Goal: Find specific page/section: Find specific page/section

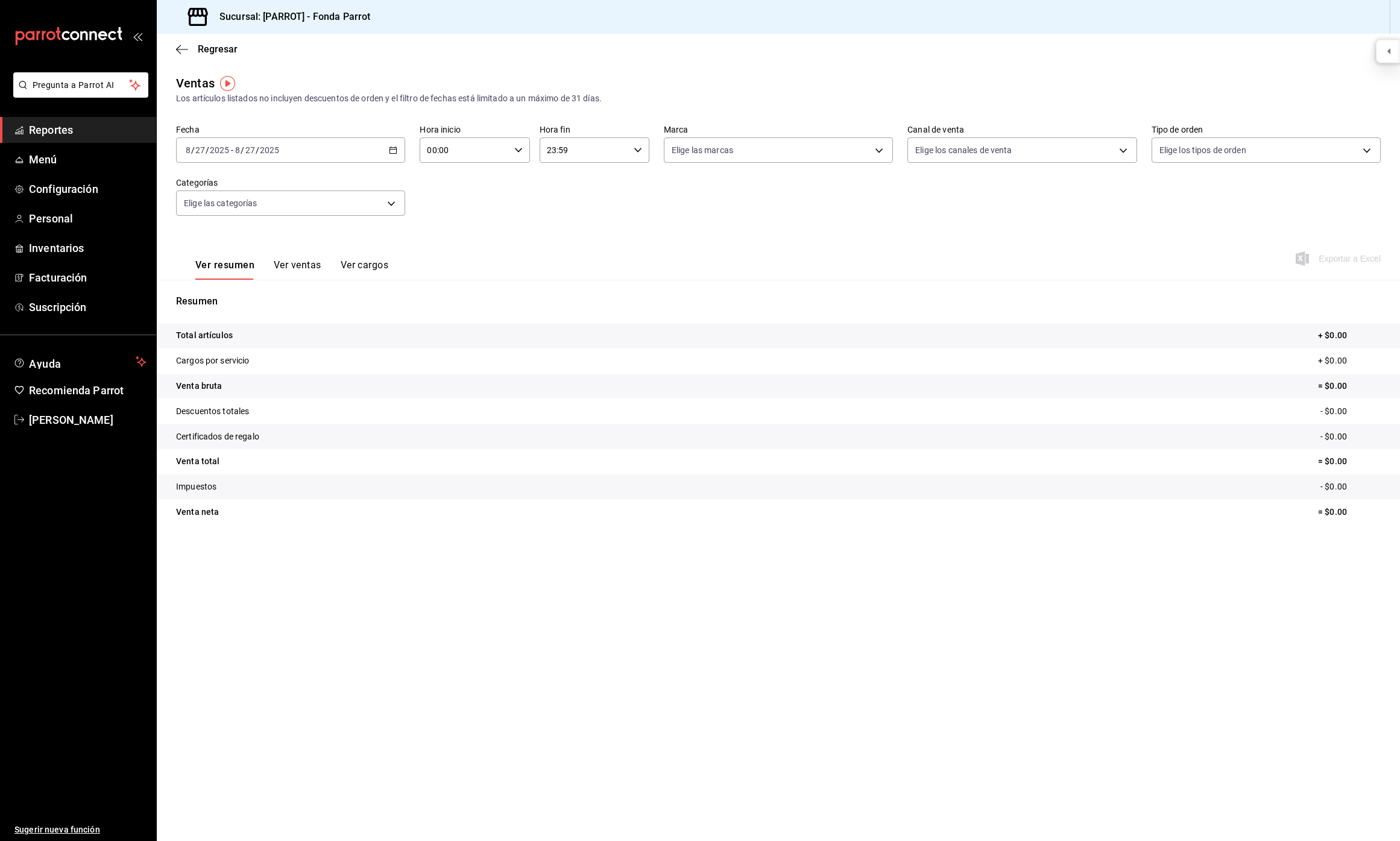
click at [65, 34] on icon "mailbox folders" at bounding box center [69, 36] width 109 height 18
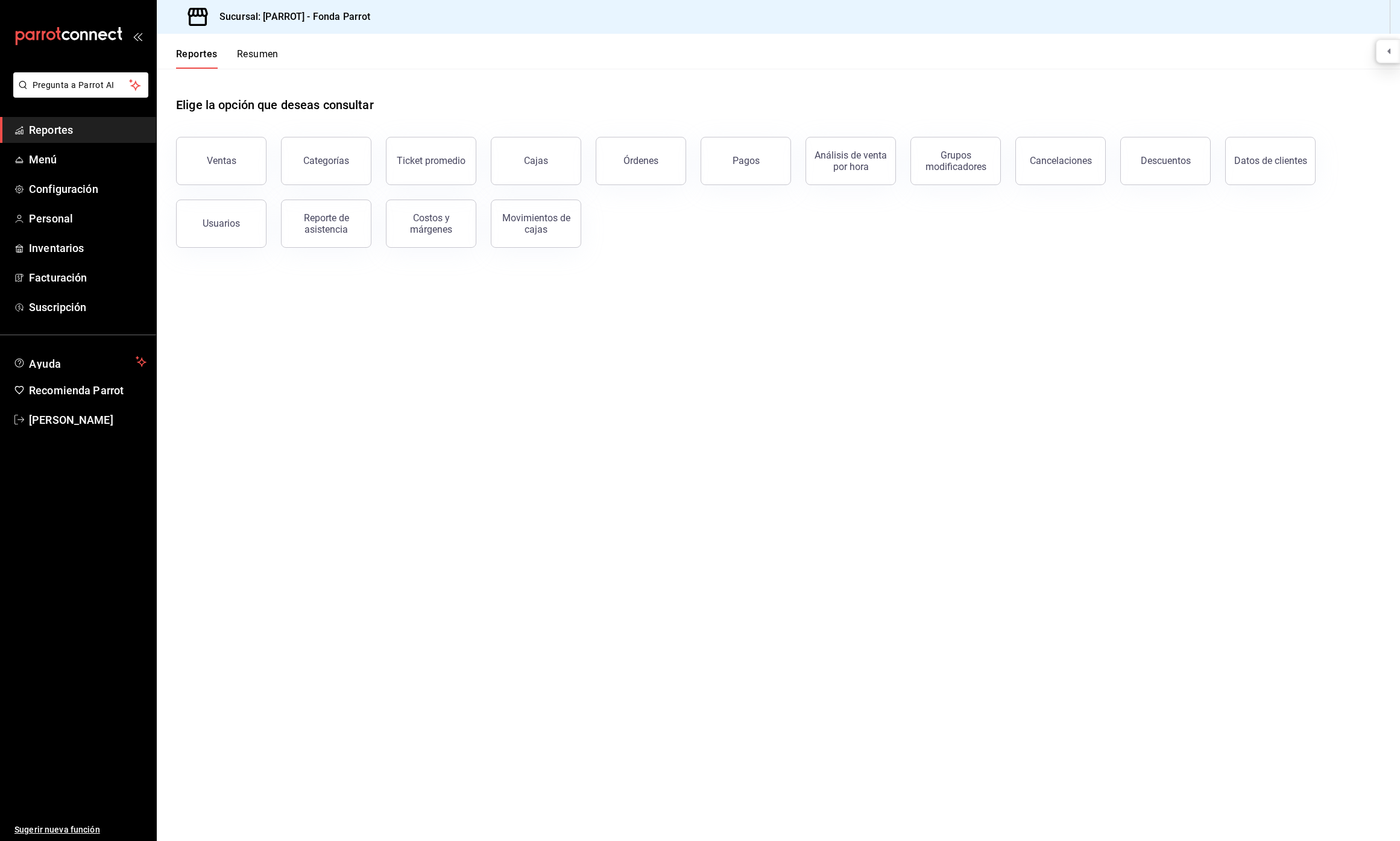
click at [264, 54] on button "Resumen" at bounding box center [258, 58] width 42 height 21
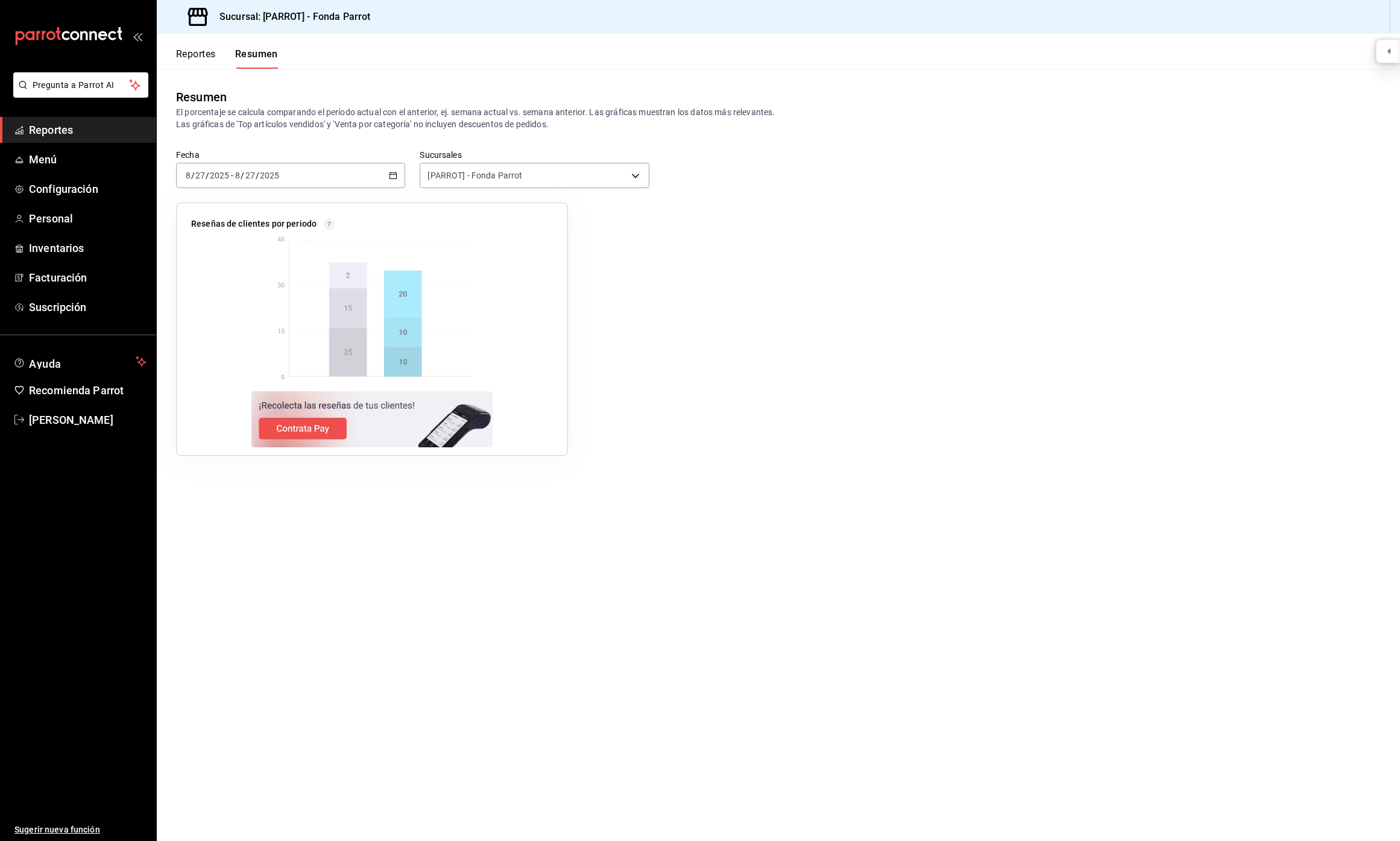
click at [206, 53] on button "Reportes" at bounding box center [196, 58] width 40 height 21
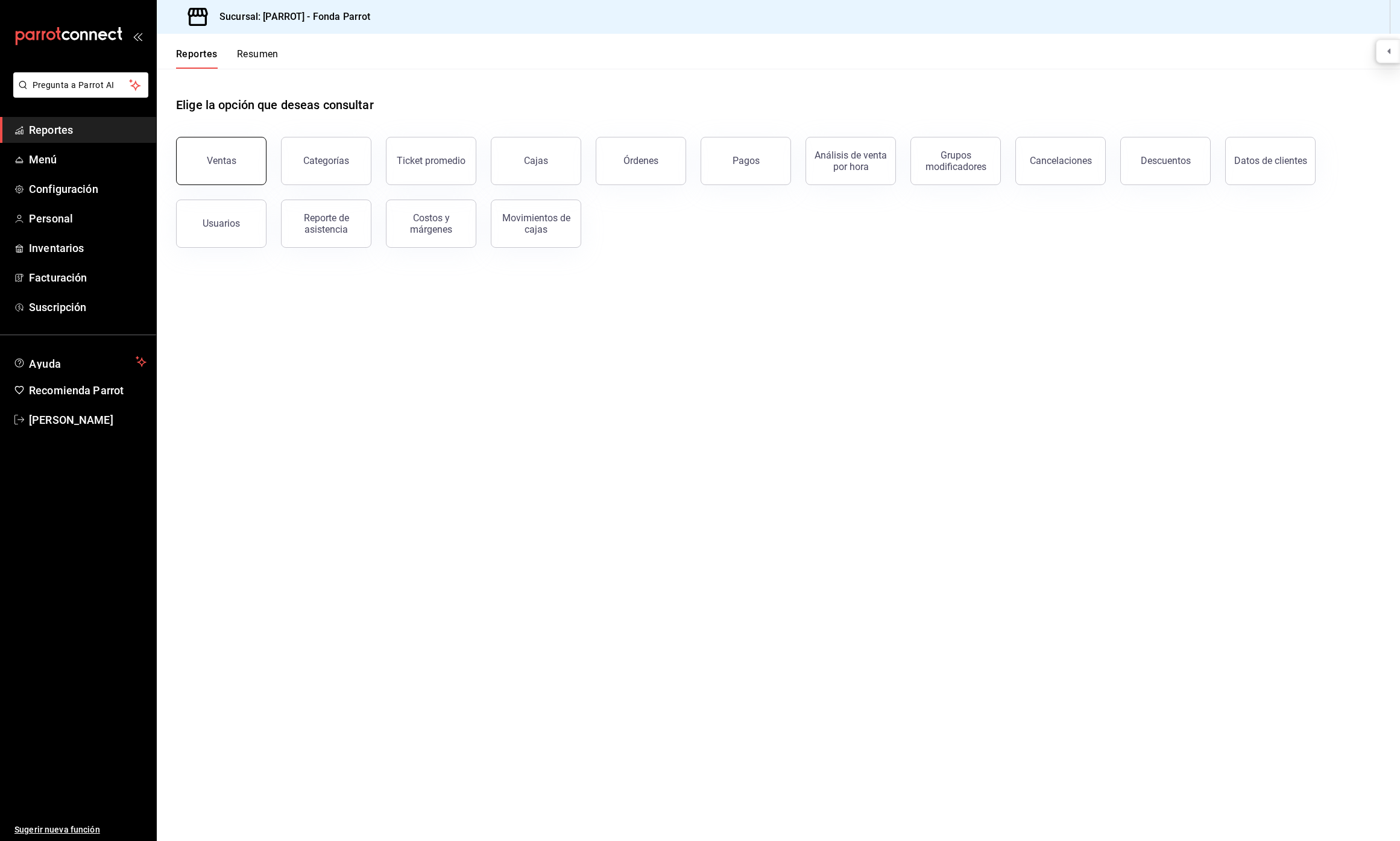
click at [214, 153] on button "Ventas" at bounding box center [221, 161] width 90 height 48
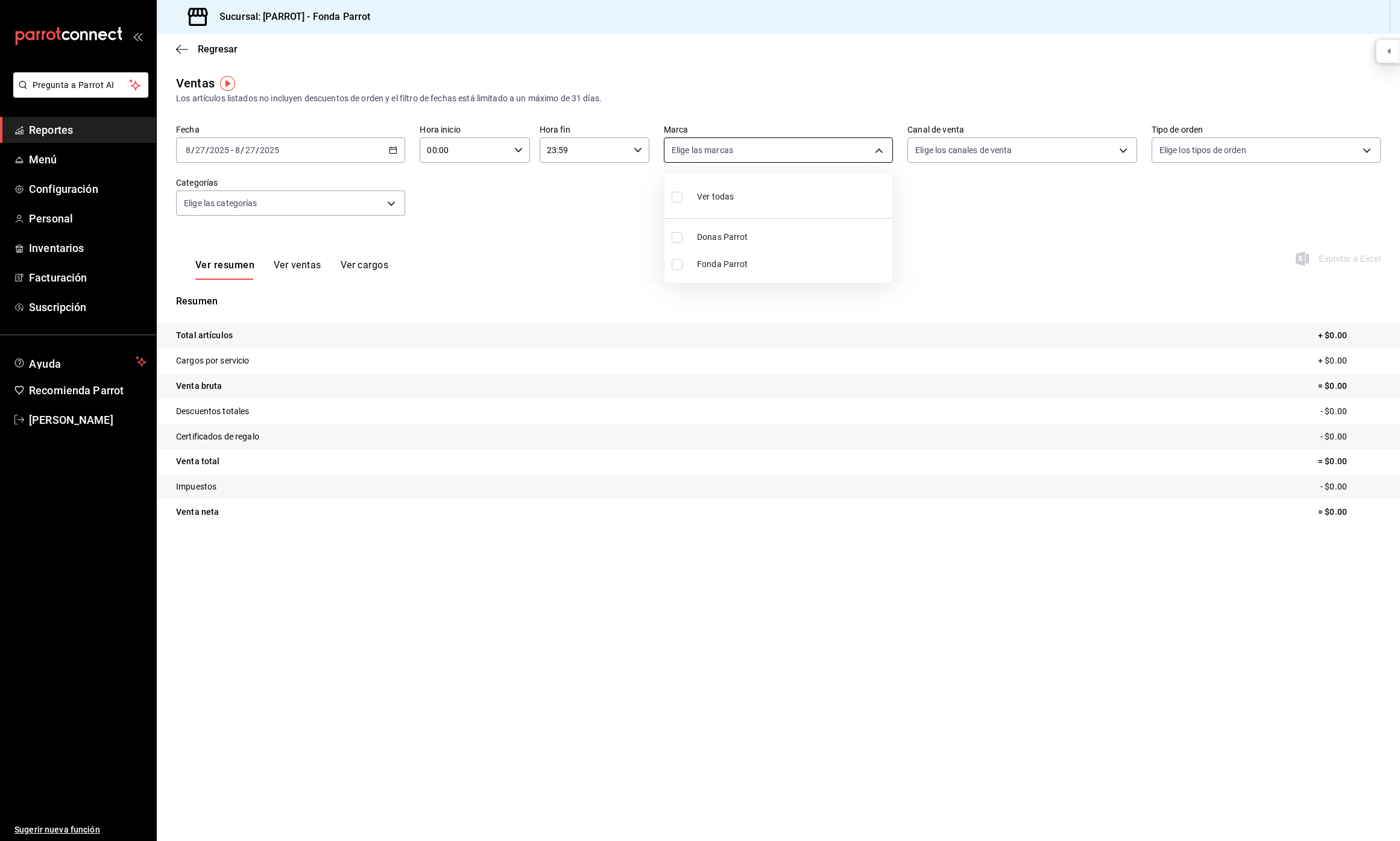
click at [876, 153] on body "Pregunta a Parrot AI Reportes Menú Configuración Personal Inventarios Facturaci…" at bounding box center [700, 420] width 1400 height 841
click at [876, 153] on div at bounding box center [700, 420] width 1400 height 841
click at [201, 45] on span "Regresar" at bounding box center [217, 49] width 40 height 11
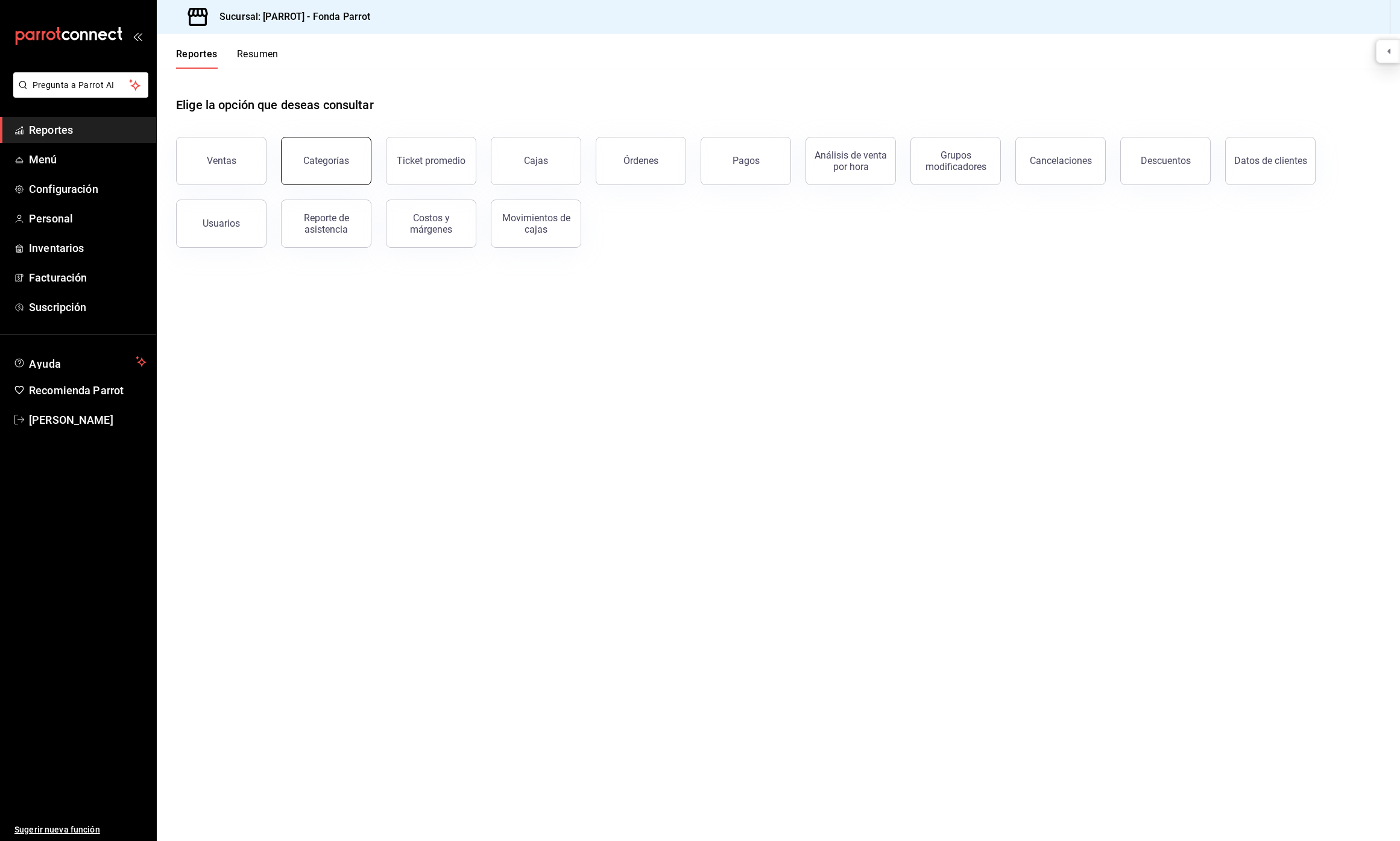
click at [364, 154] on button "Categorías" at bounding box center [326, 161] width 90 height 48
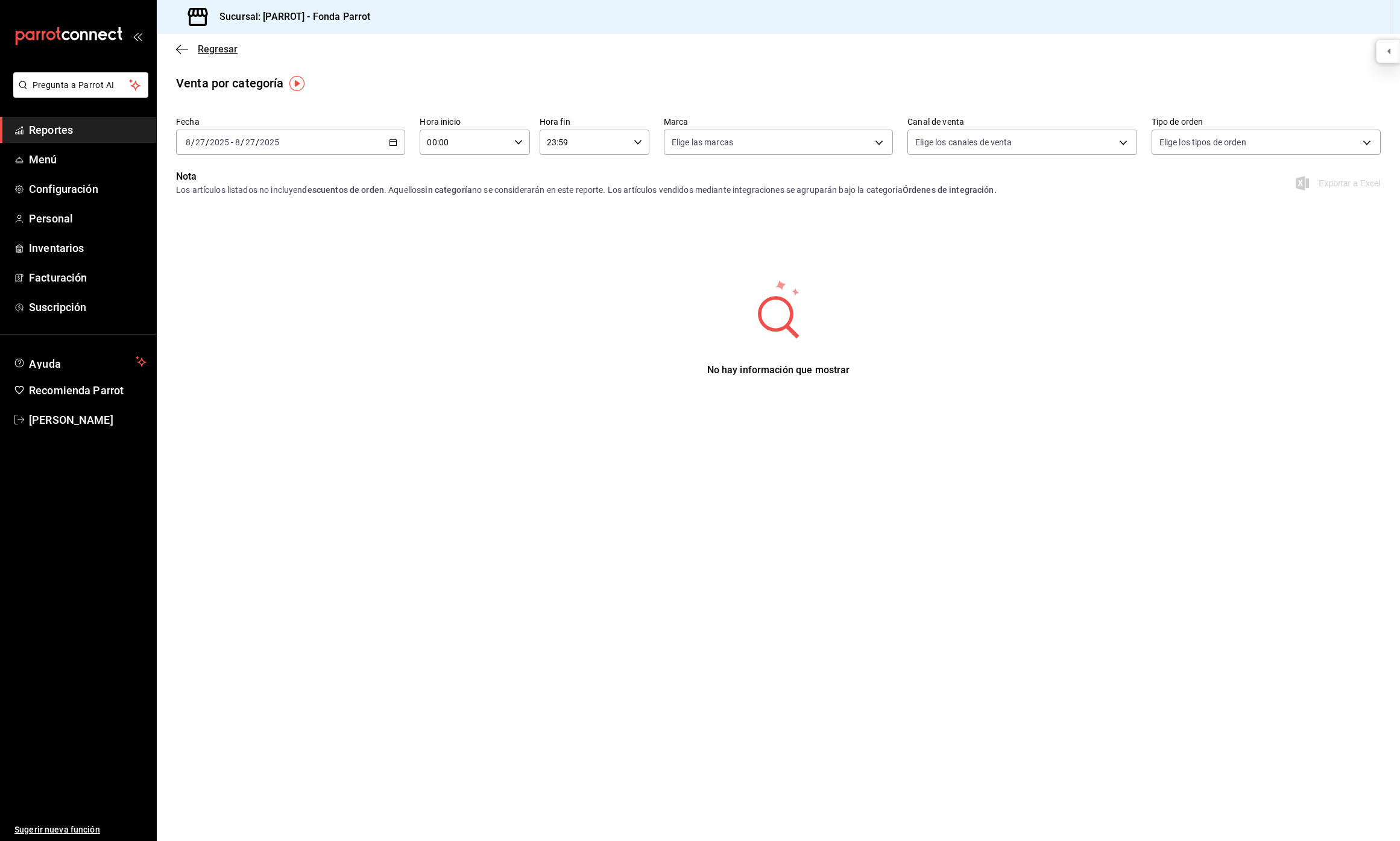
click at [218, 52] on span "Regresar" at bounding box center [217, 49] width 40 height 11
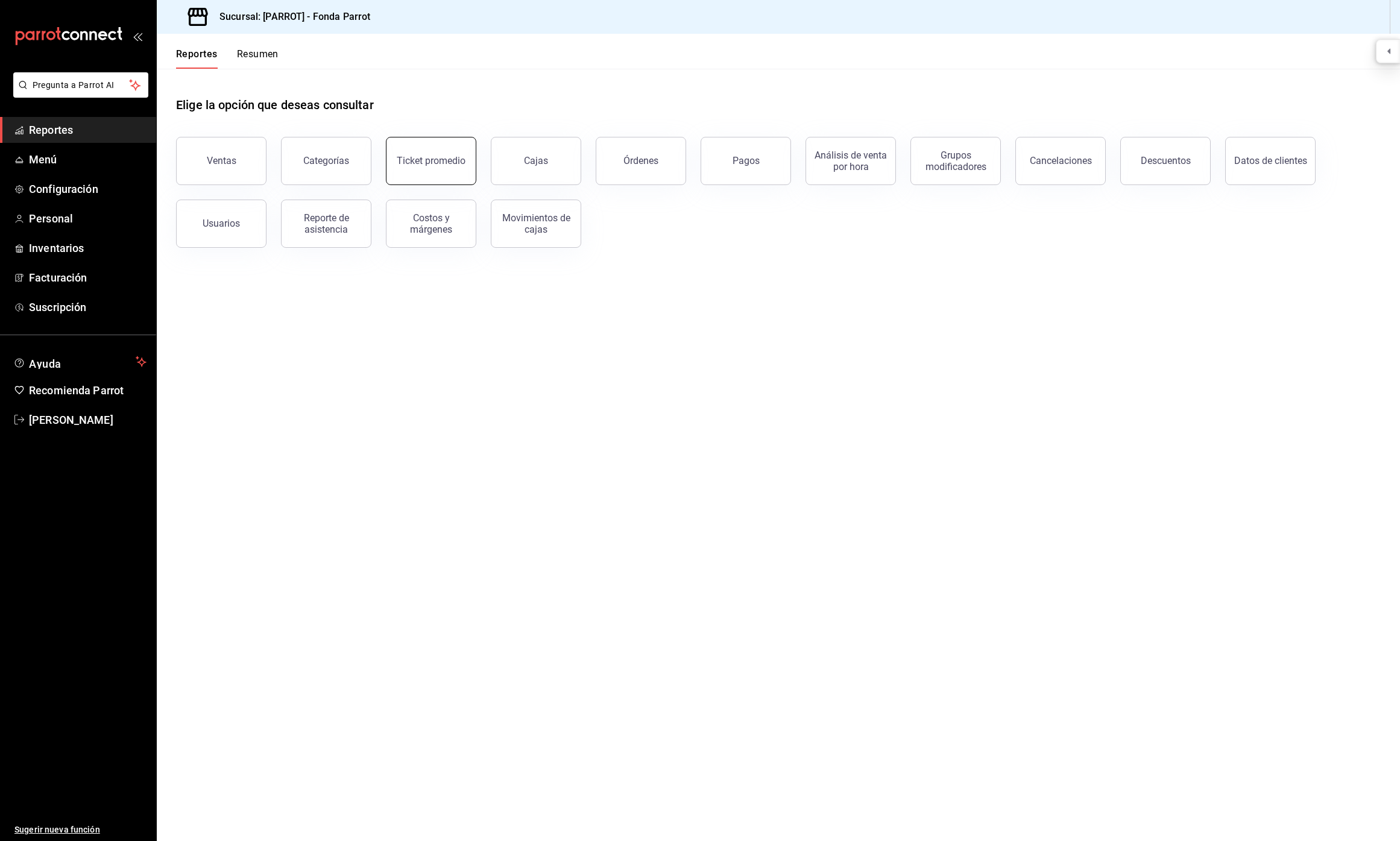
click at [465, 157] on button "Ticket promedio" at bounding box center [431, 161] width 90 height 48
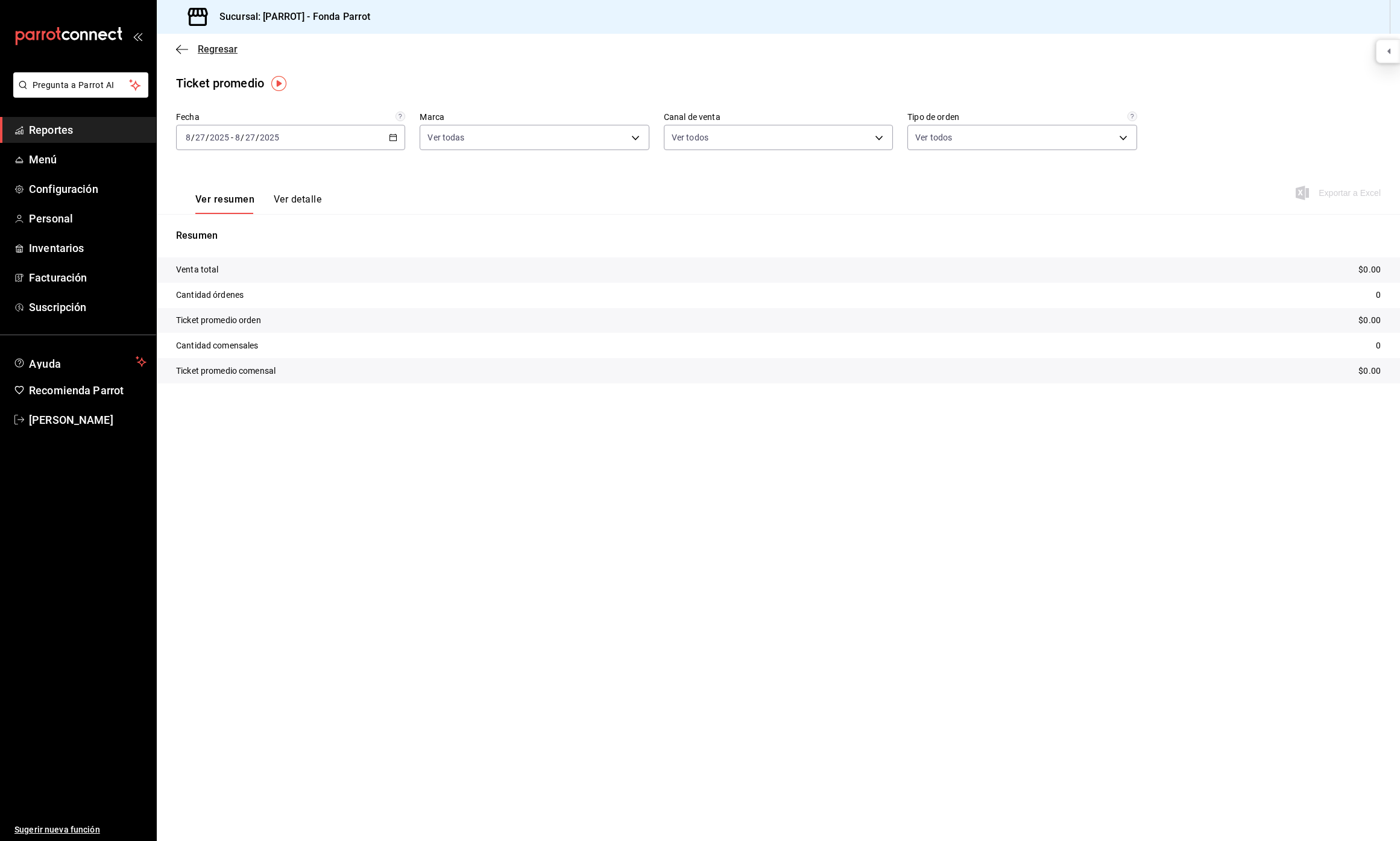
click at [194, 48] on span "Regresar" at bounding box center [206, 49] width 62 height 11
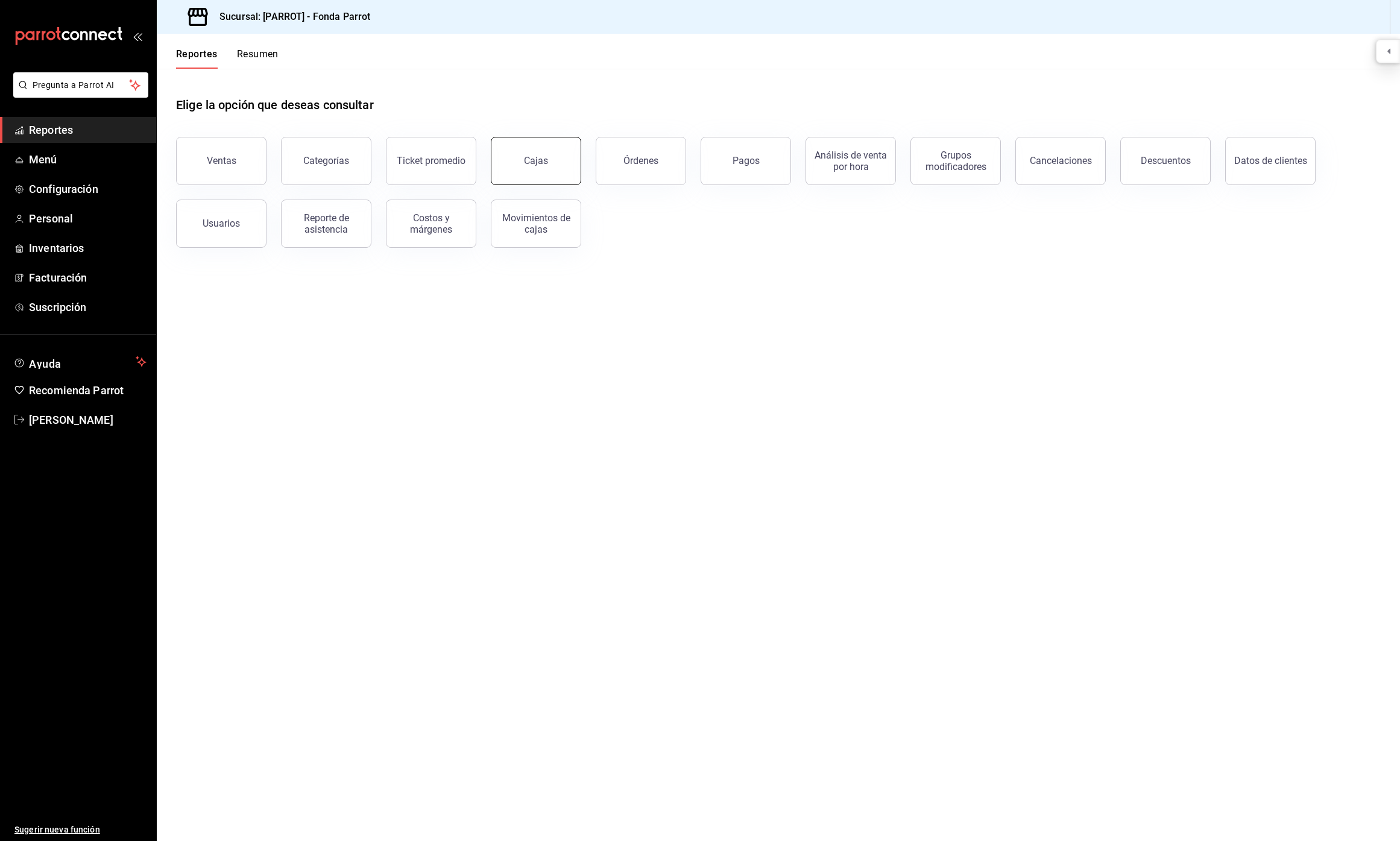
click at [566, 154] on button "Cajas" at bounding box center [535, 161] width 90 height 48
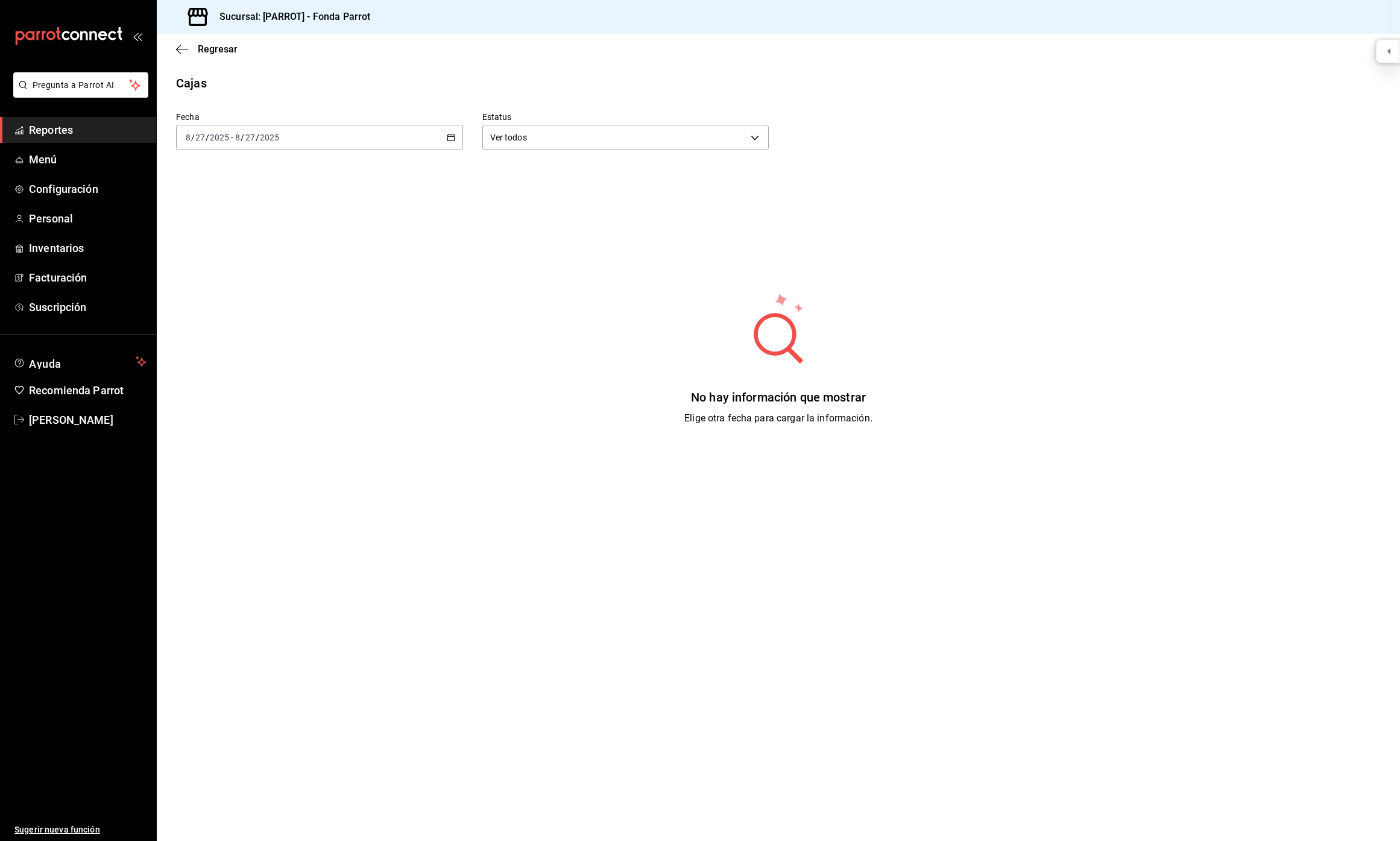
click at [220, 42] on div "Regresar" at bounding box center [778, 49] width 1243 height 30
click at [224, 52] on span "Regresar" at bounding box center [217, 49] width 40 height 11
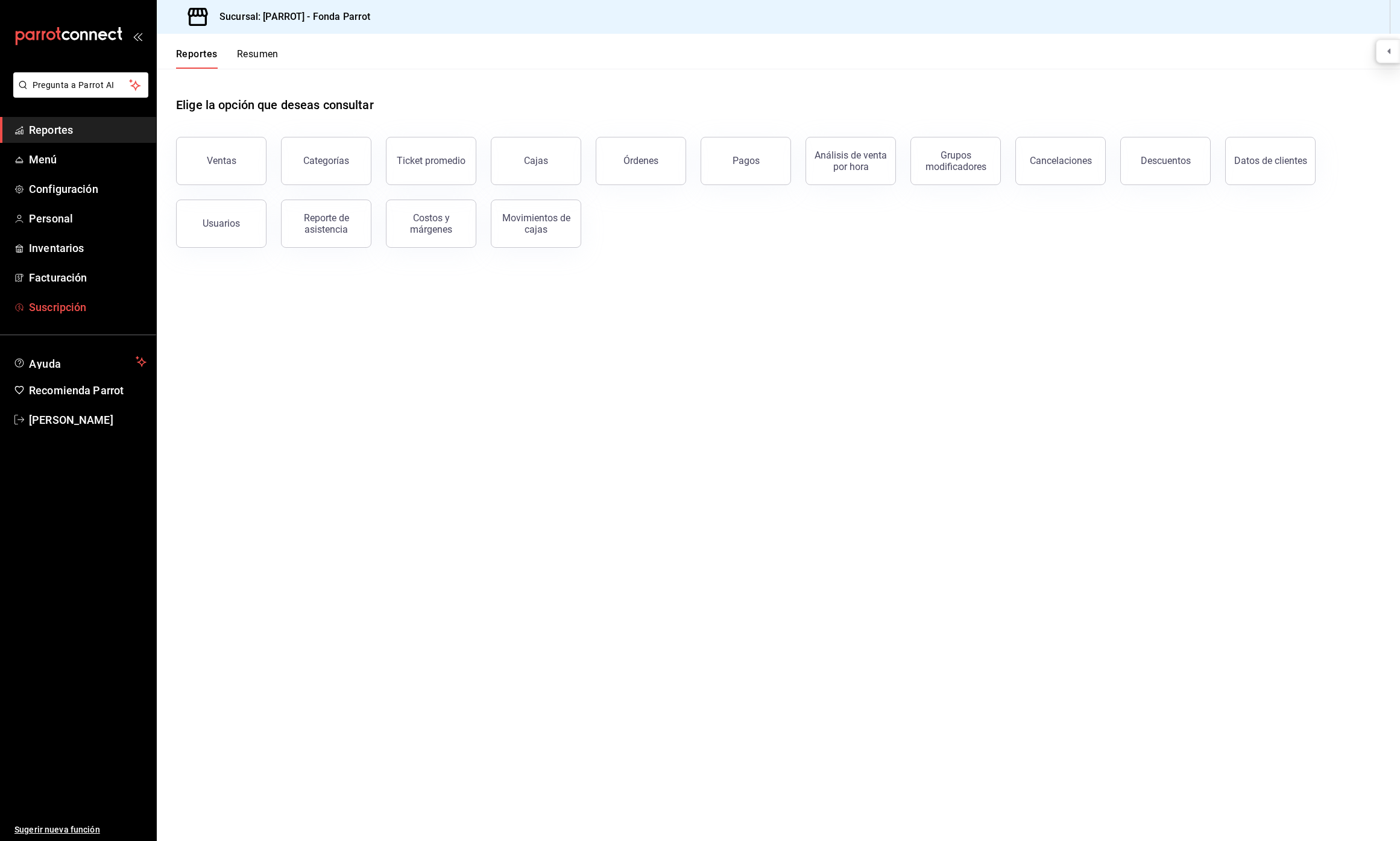
click at [55, 307] on span "Suscripción" at bounding box center [87, 307] width 117 height 16
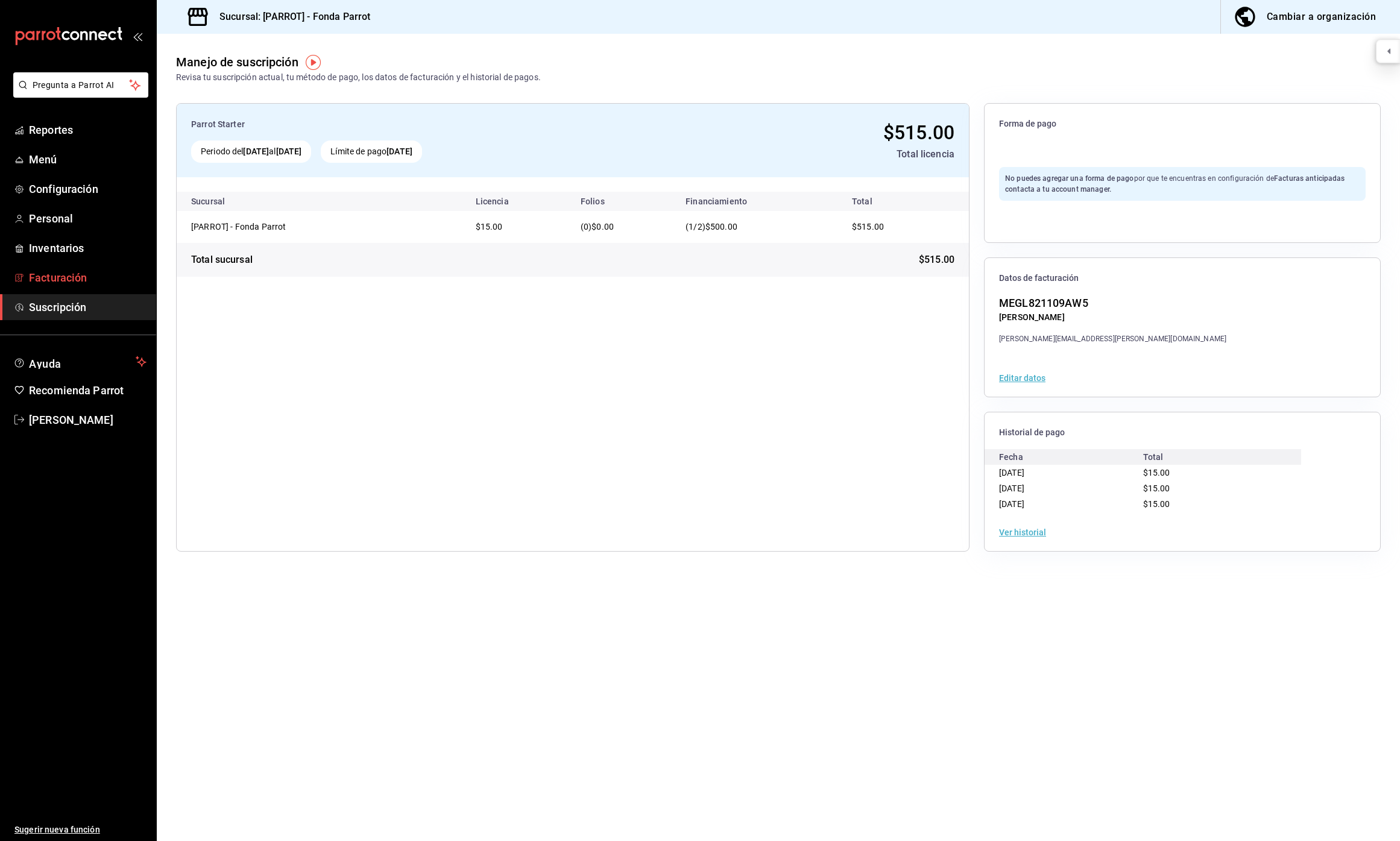
click at [109, 286] on link "Facturación" at bounding box center [78, 277] width 156 height 26
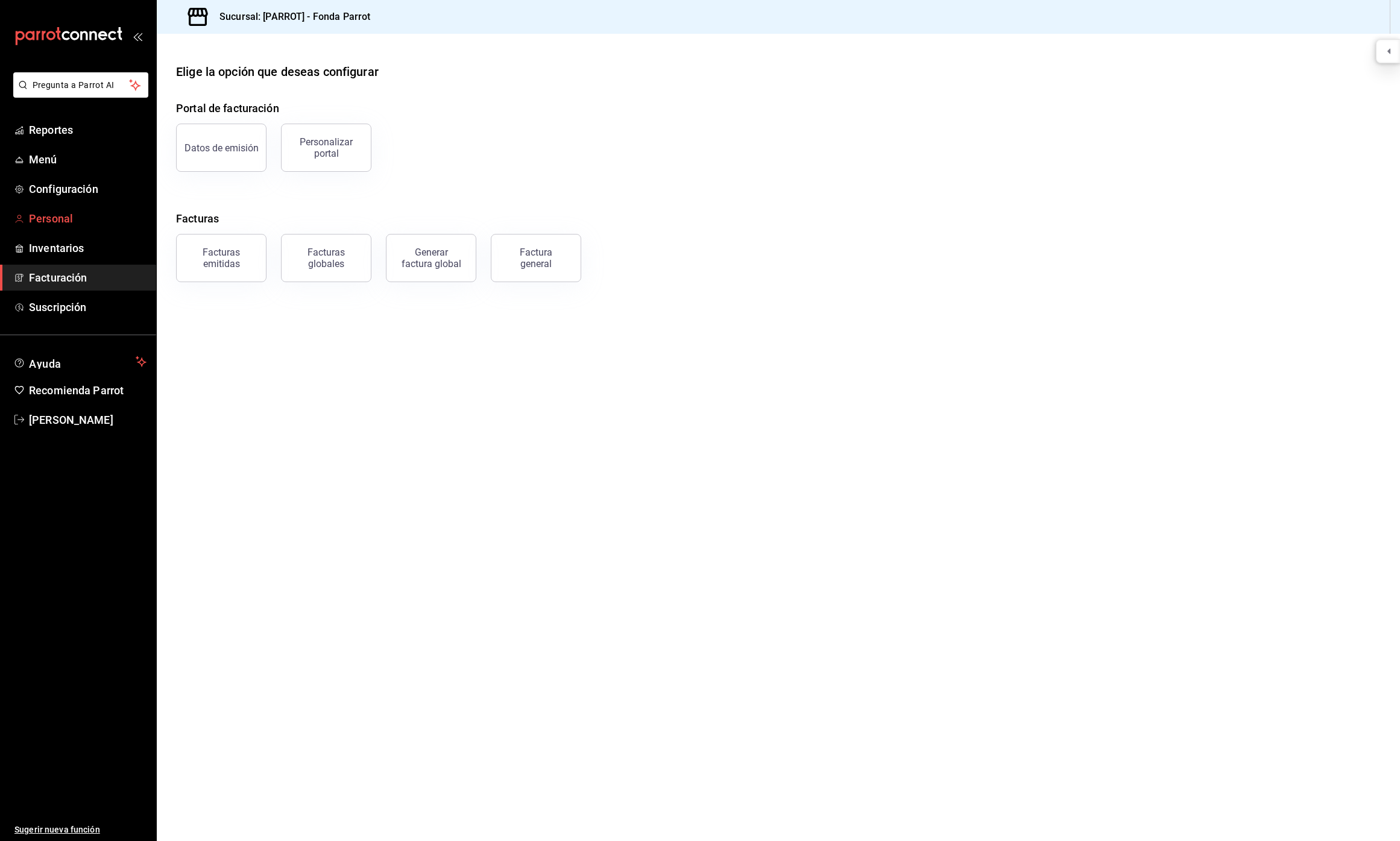
click at [112, 217] on span "Personal" at bounding box center [87, 218] width 117 height 16
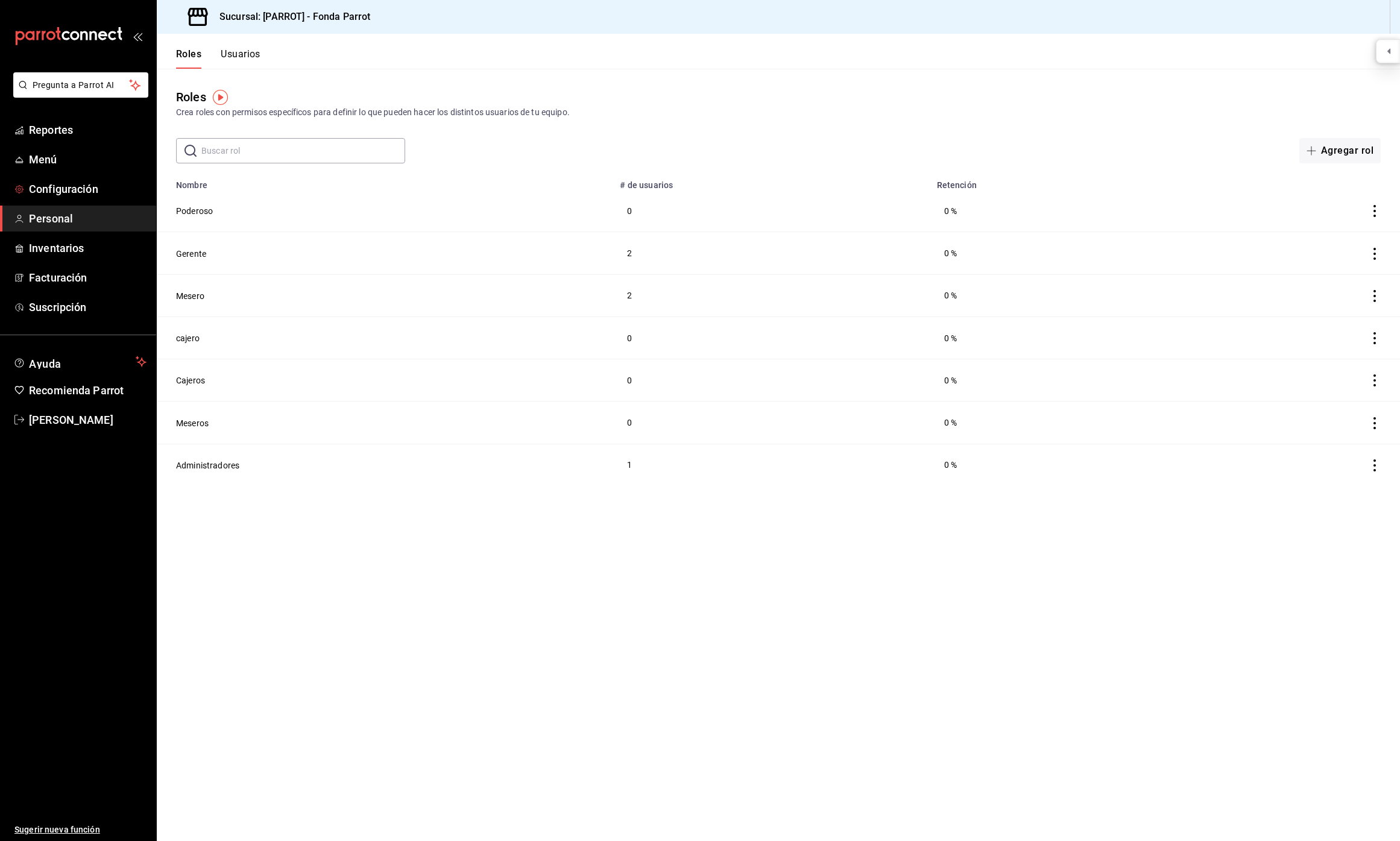
click at [113, 195] on span "Configuración" at bounding box center [87, 188] width 117 height 16
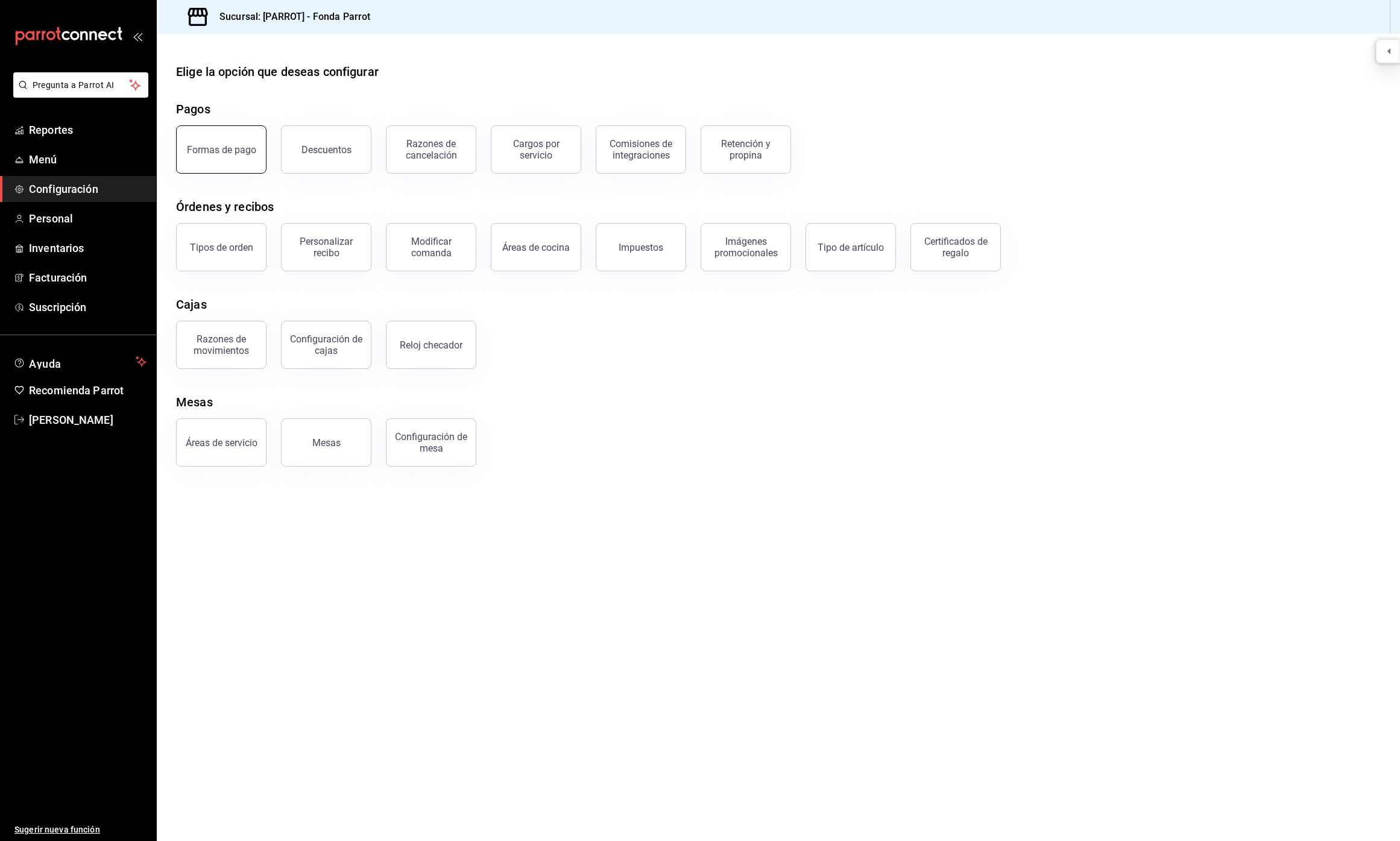
click at [215, 161] on button "Formas de pago" at bounding box center [221, 149] width 90 height 48
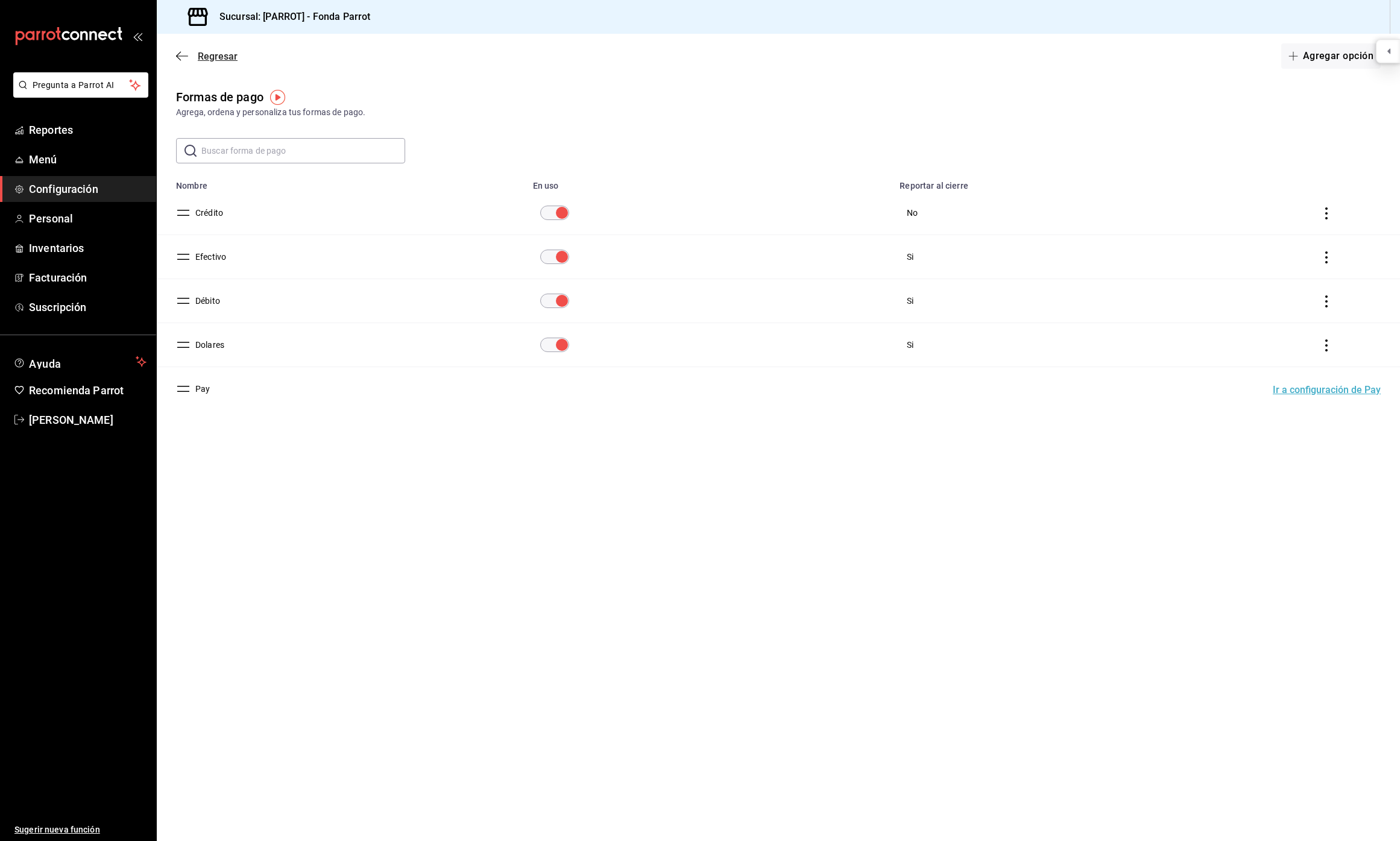
click at [185, 53] on icon "button" at bounding box center [181, 56] width 12 height 11
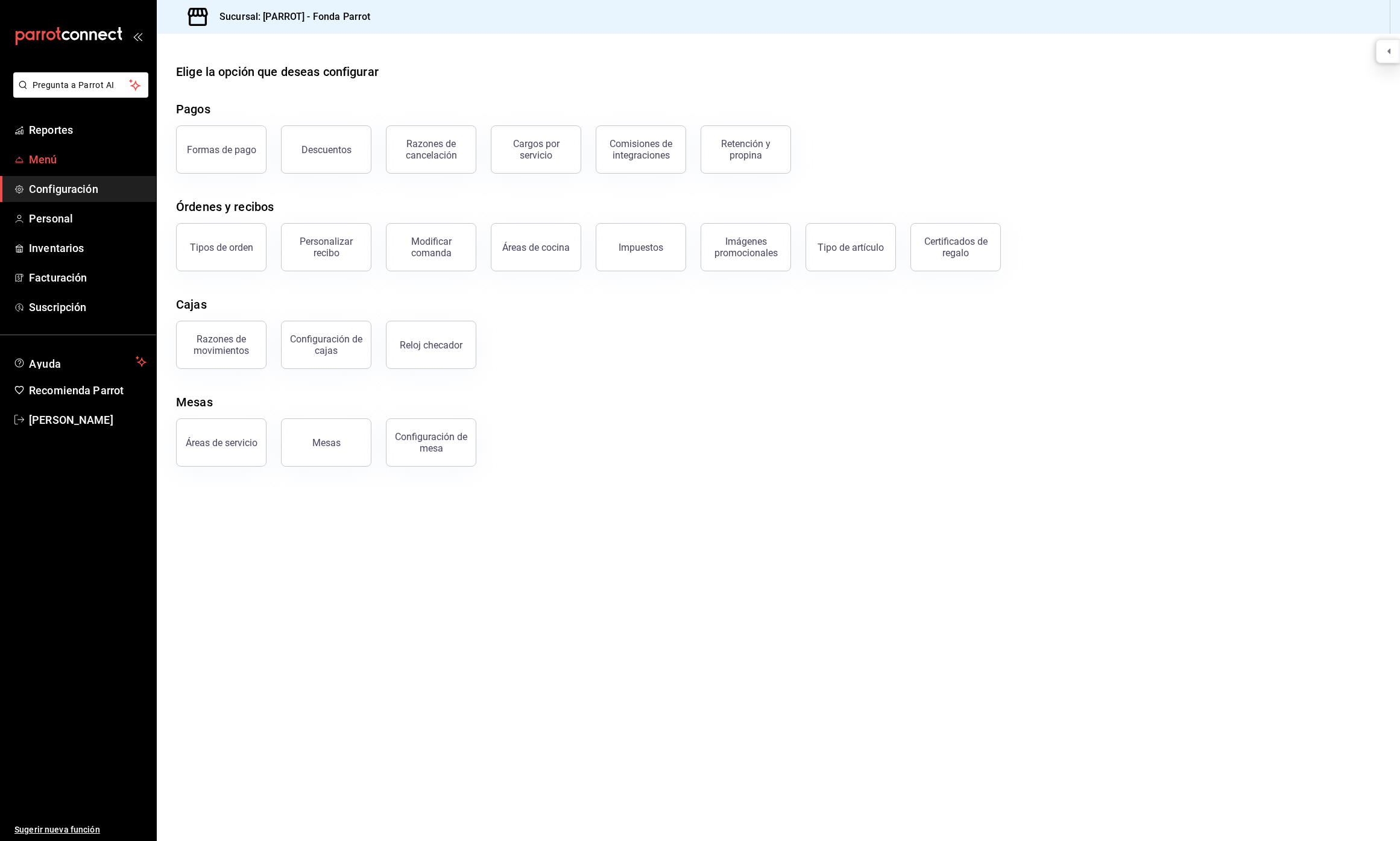
click at [85, 153] on span "Menú" at bounding box center [87, 159] width 117 height 16
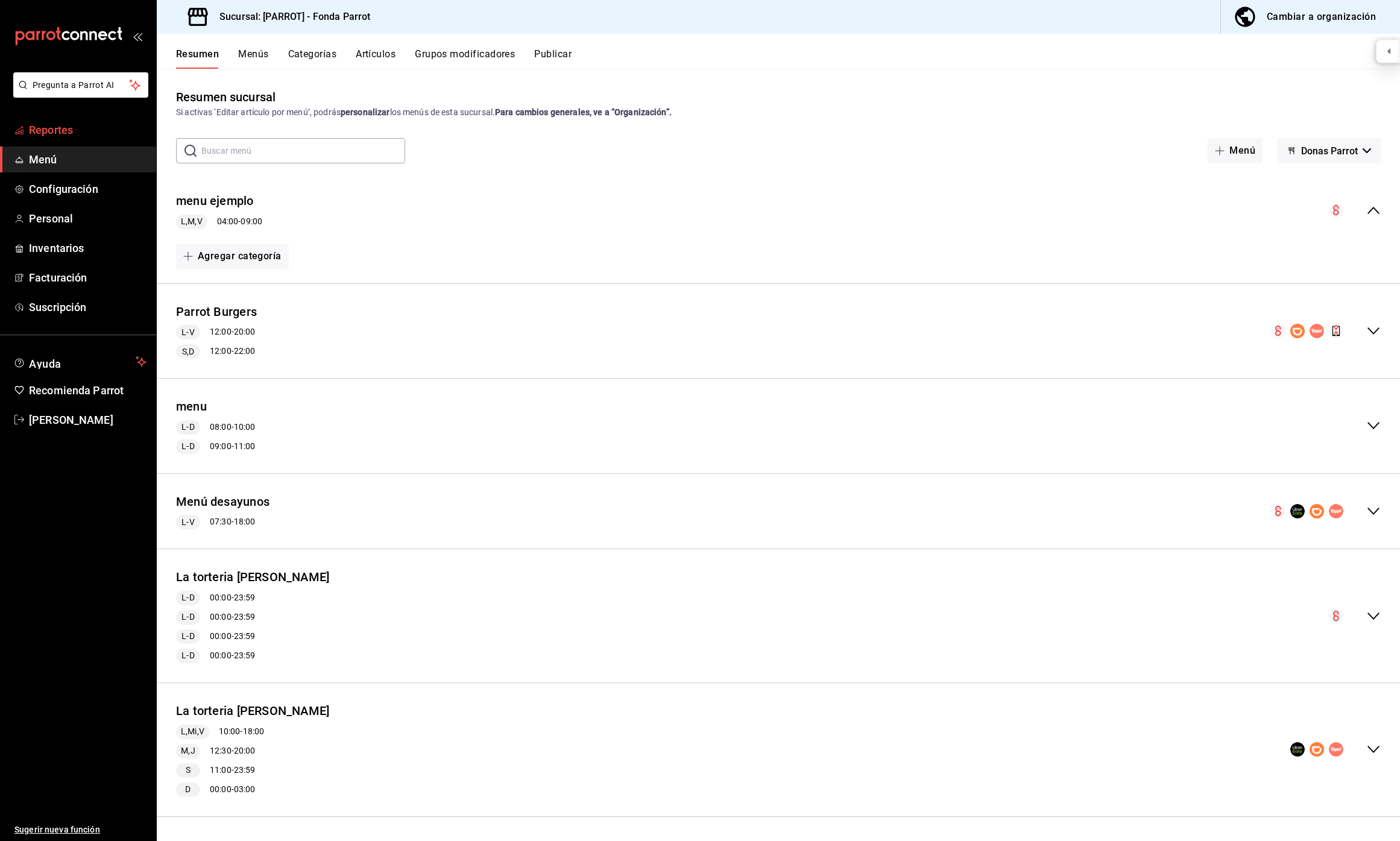
click at [82, 137] on span "Reportes" at bounding box center [87, 129] width 117 height 16
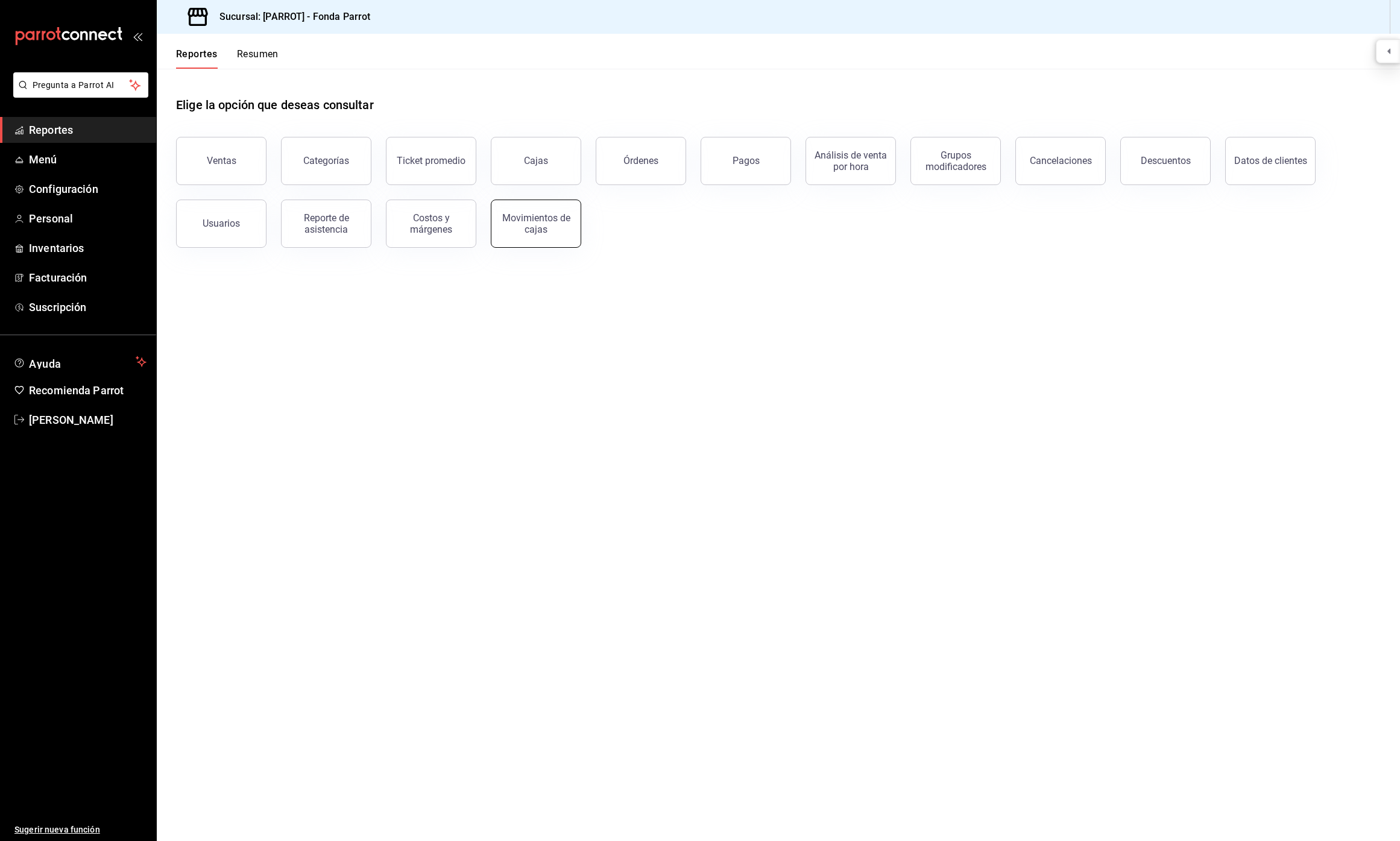
click at [548, 225] on div "Movimientos de cajas" at bounding box center [536, 224] width 75 height 23
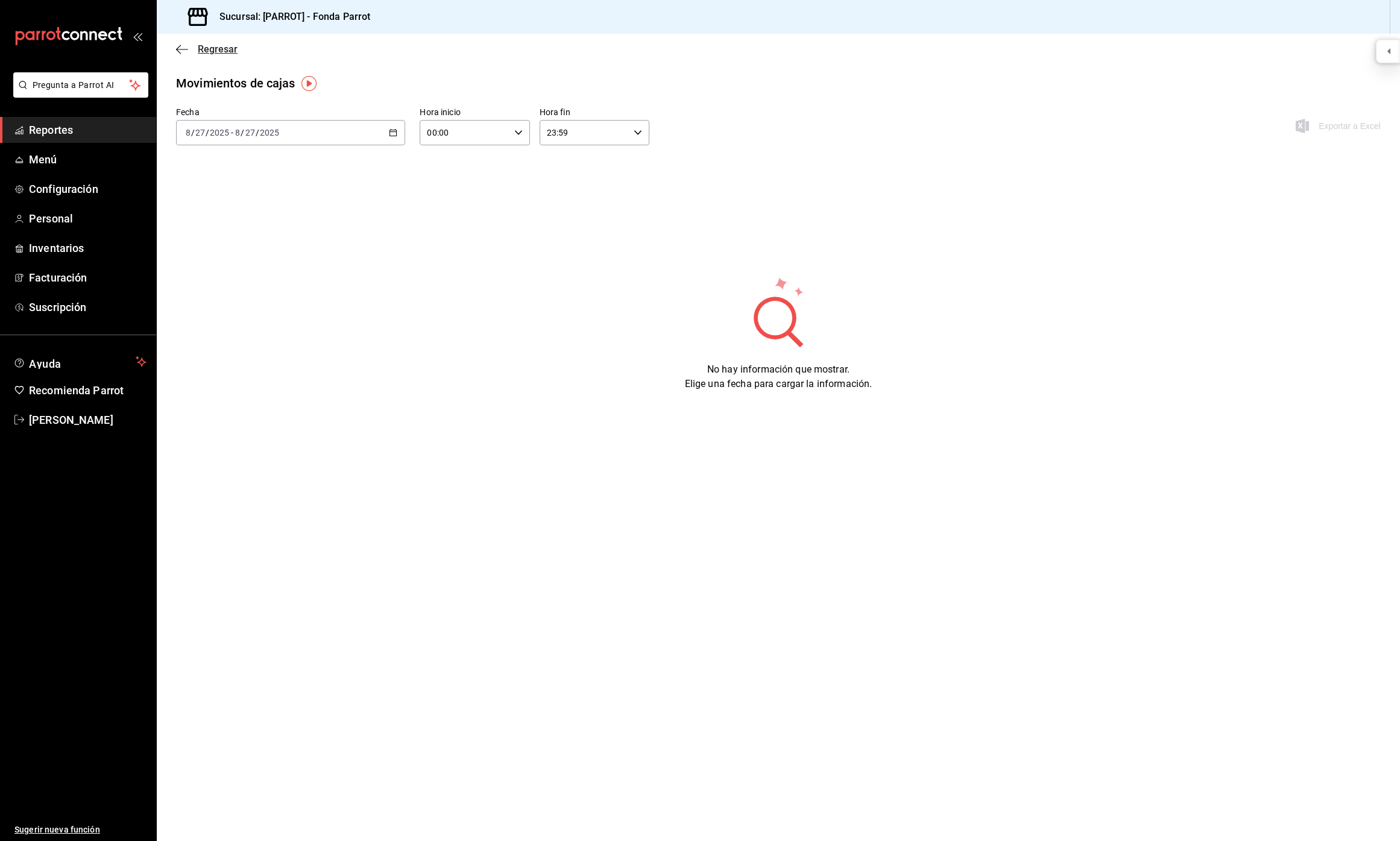
click at [183, 53] on icon "button" at bounding box center [181, 50] width 12 height 11
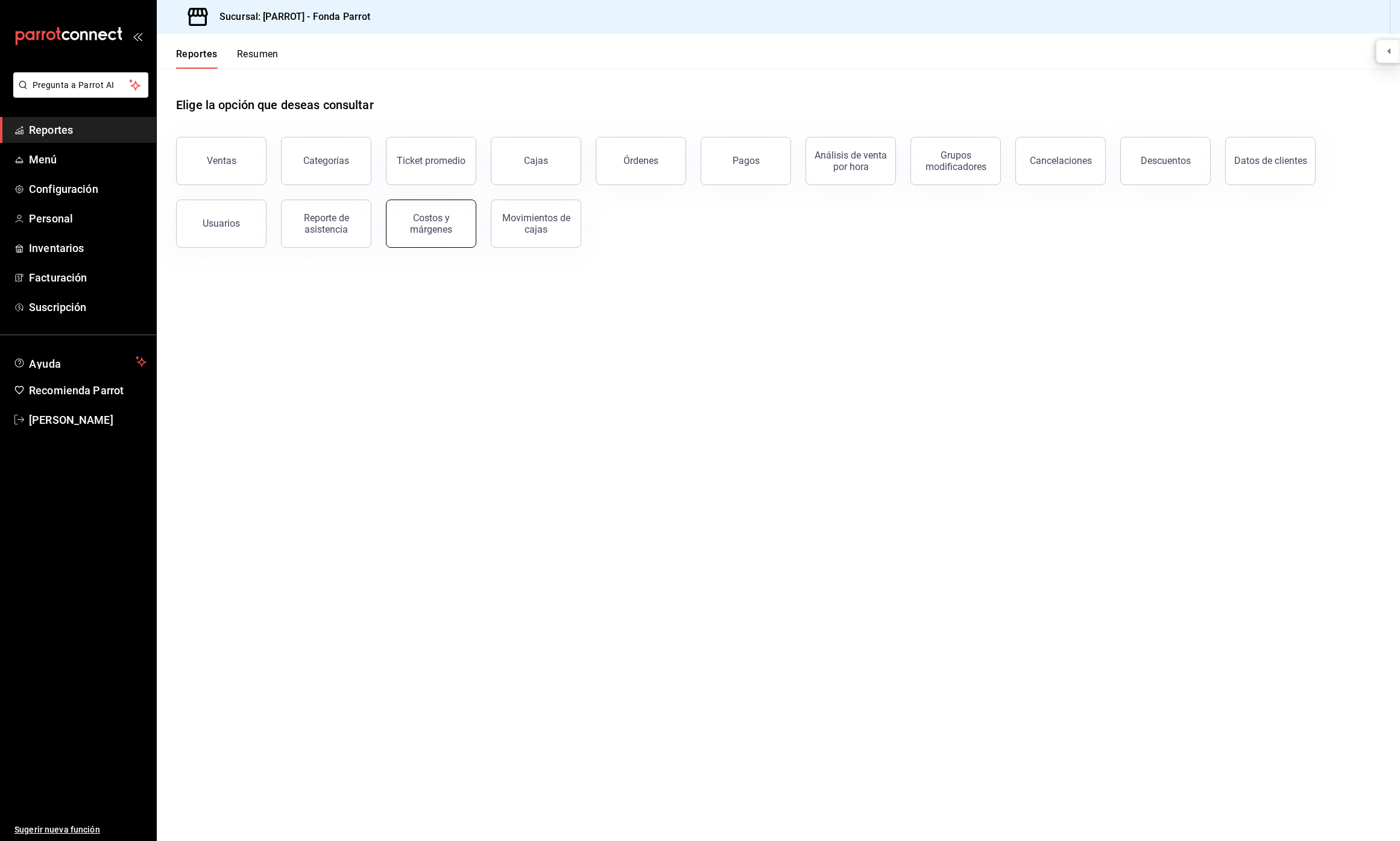
click at [418, 235] on button "Costos y márgenes" at bounding box center [431, 224] width 90 height 48
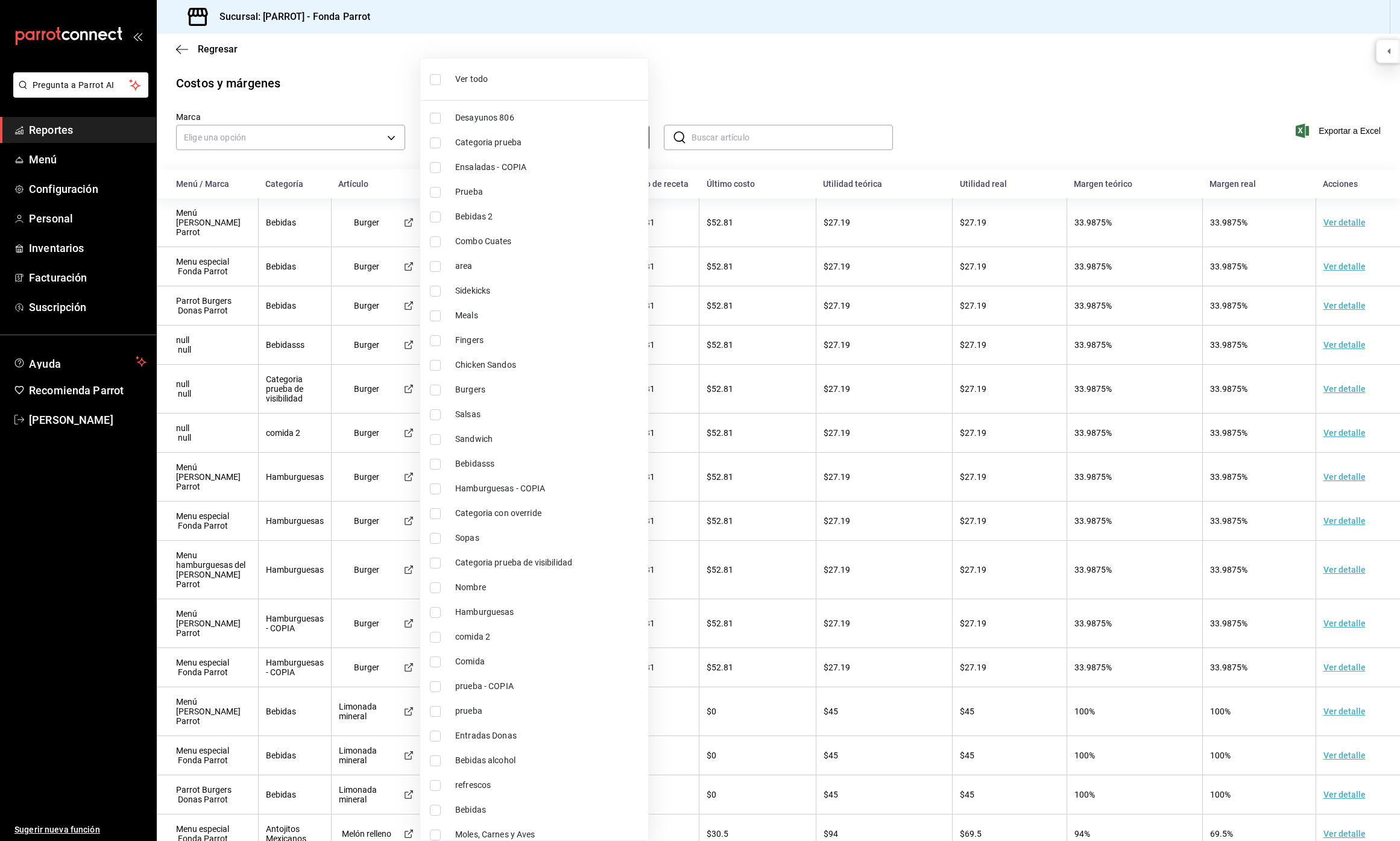
click at [463, 139] on body "Pregunta a Parrot AI Reportes Menú Configuración Personal Inventarios Facturaci…" at bounding box center [700, 420] width 1400 height 841
click at [352, 64] on div at bounding box center [700, 420] width 1400 height 841
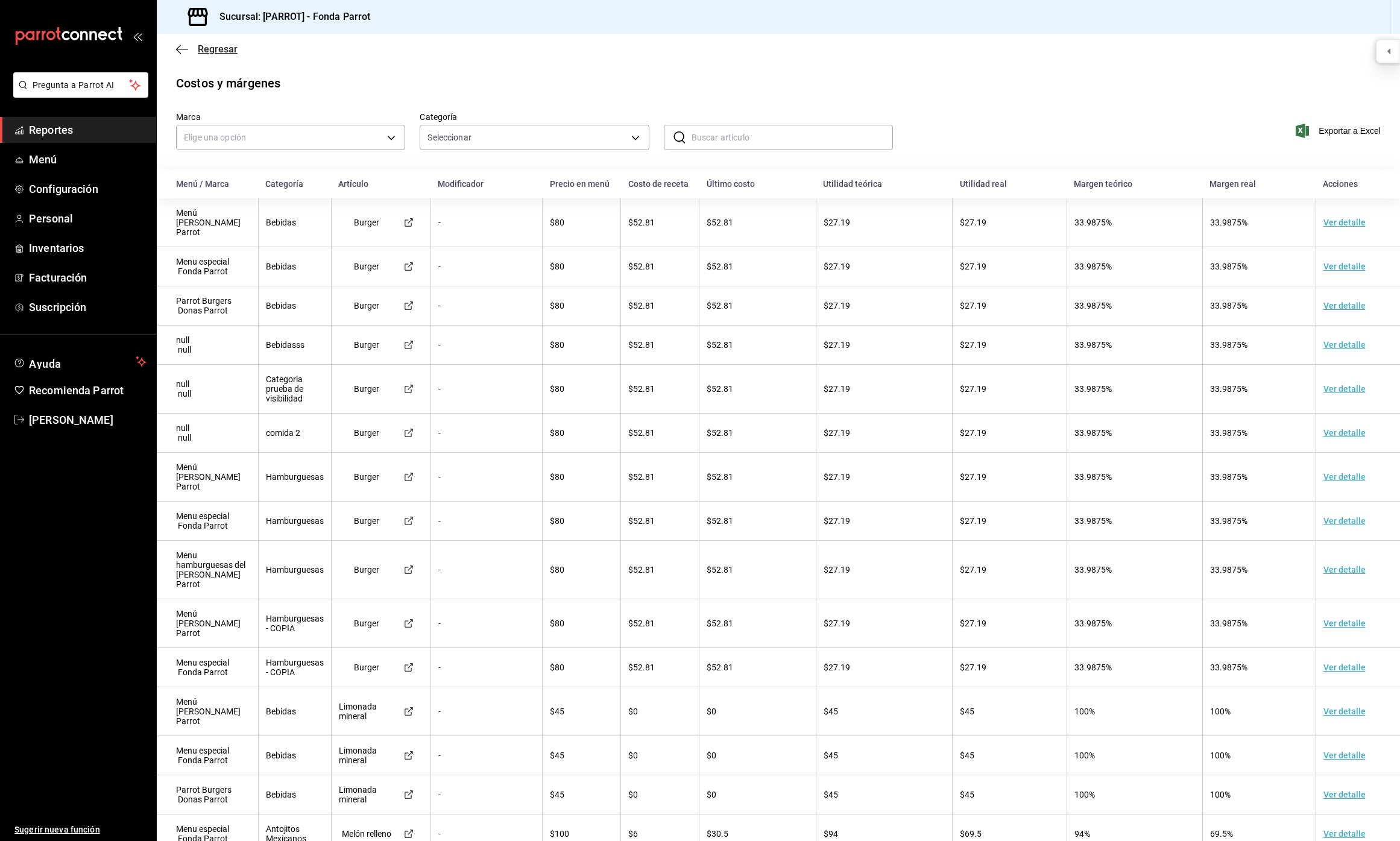
click at [203, 51] on span "Regresar" at bounding box center [217, 49] width 40 height 11
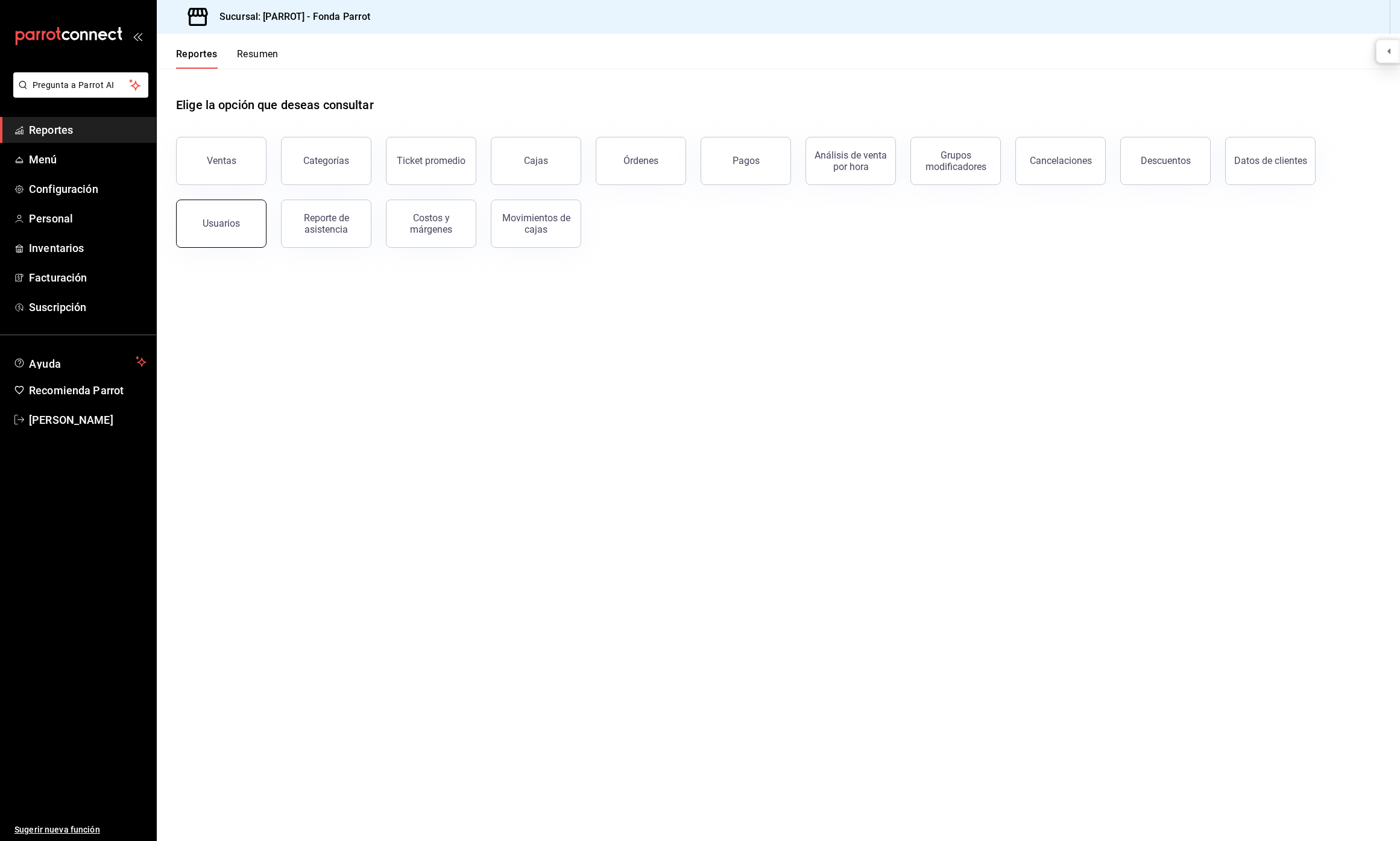
click at [240, 226] on button "Usuarios" at bounding box center [221, 224] width 90 height 48
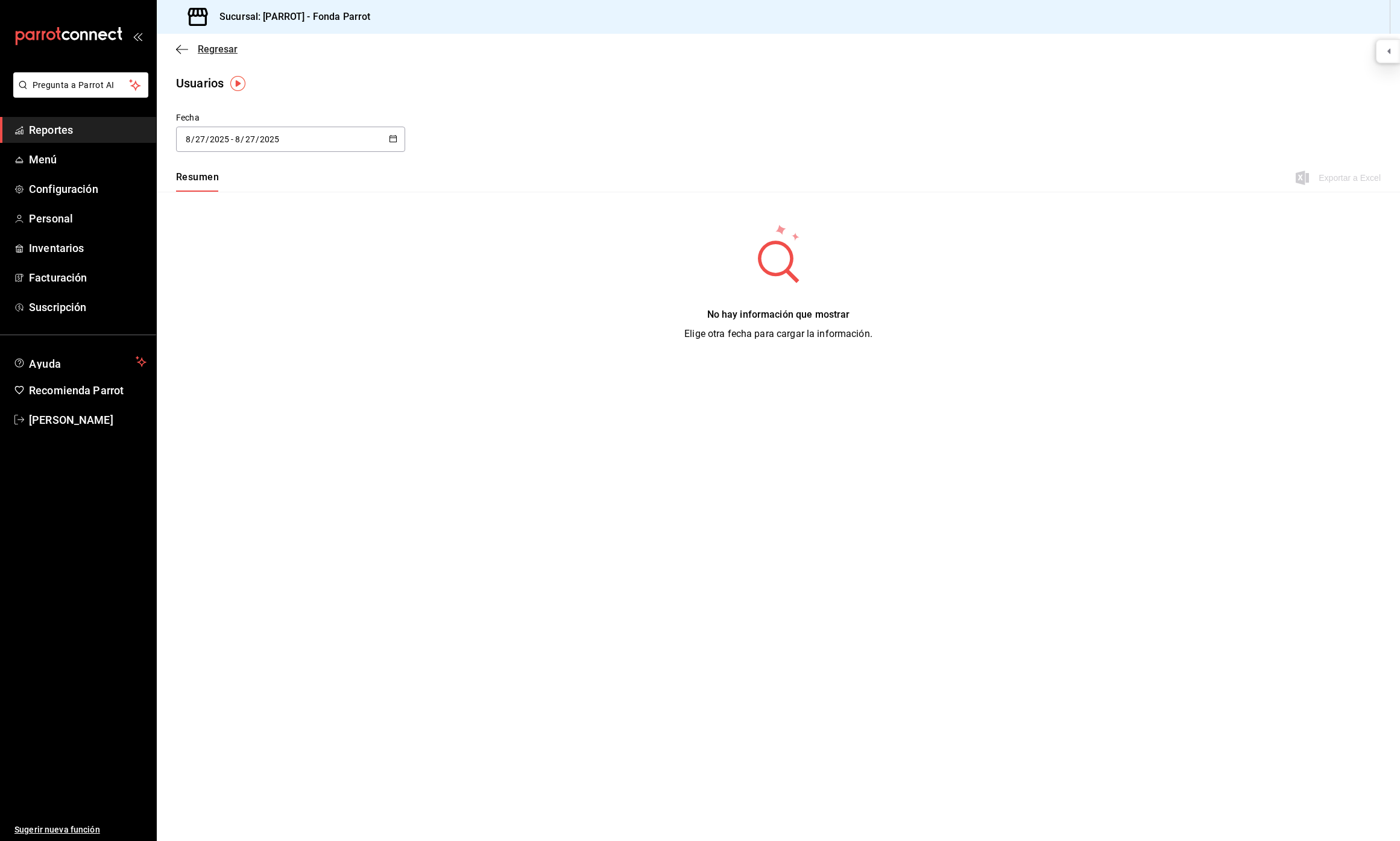
click at [185, 54] on icon "button" at bounding box center [181, 50] width 12 height 11
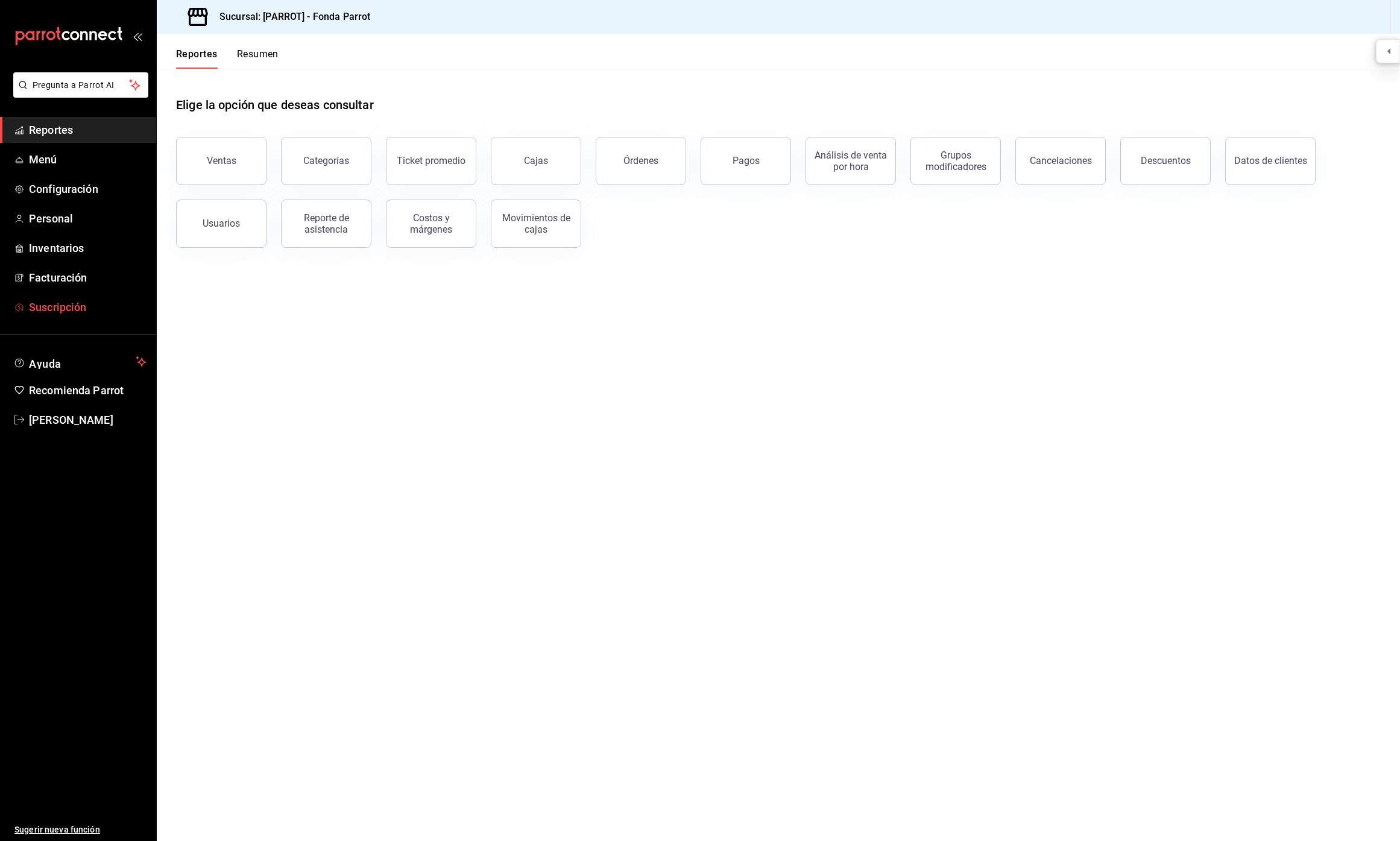
click at [105, 306] on span "Suscripción" at bounding box center [87, 307] width 117 height 16
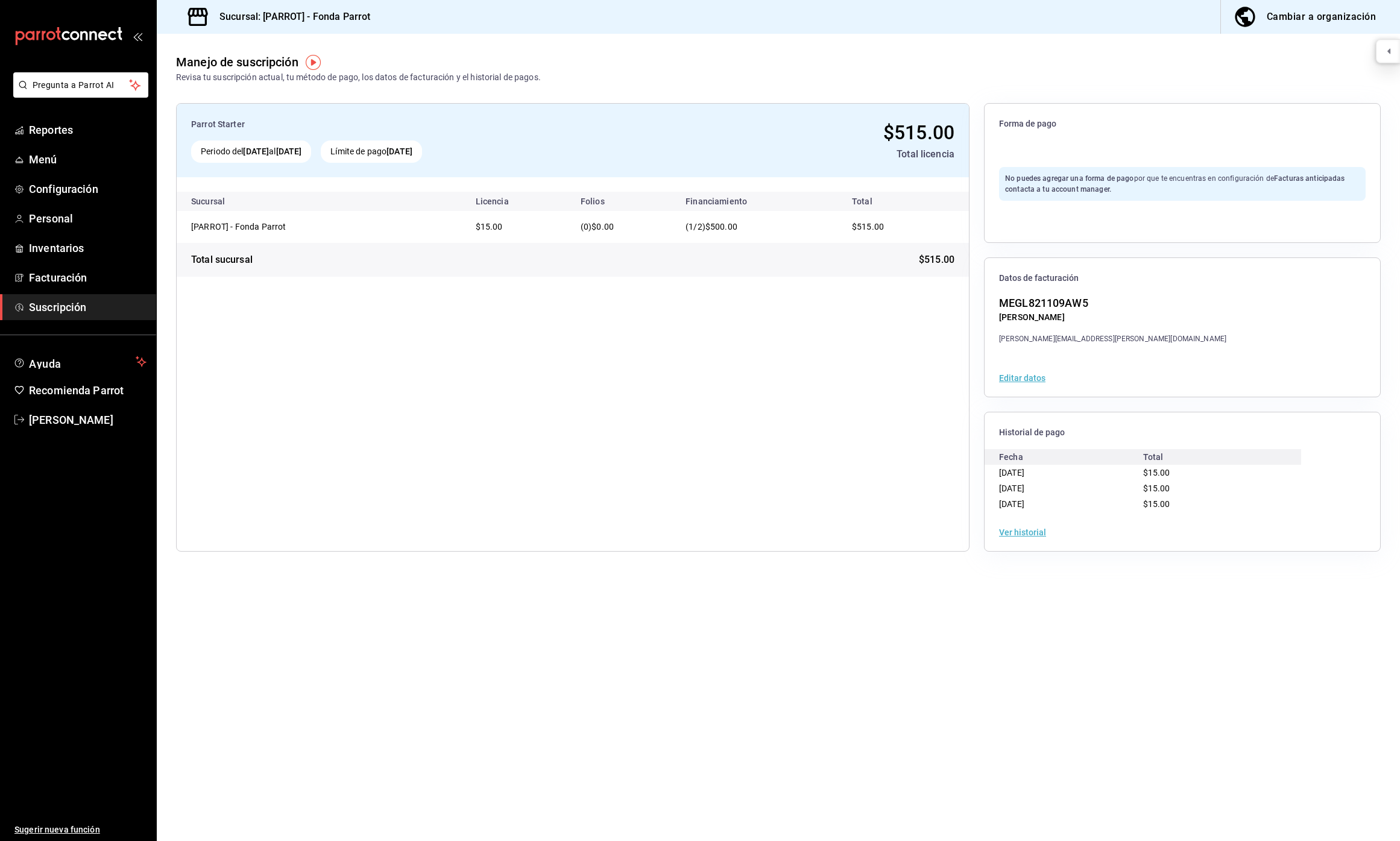
click at [1391, 58] on div at bounding box center [1388, 51] width 25 height 24
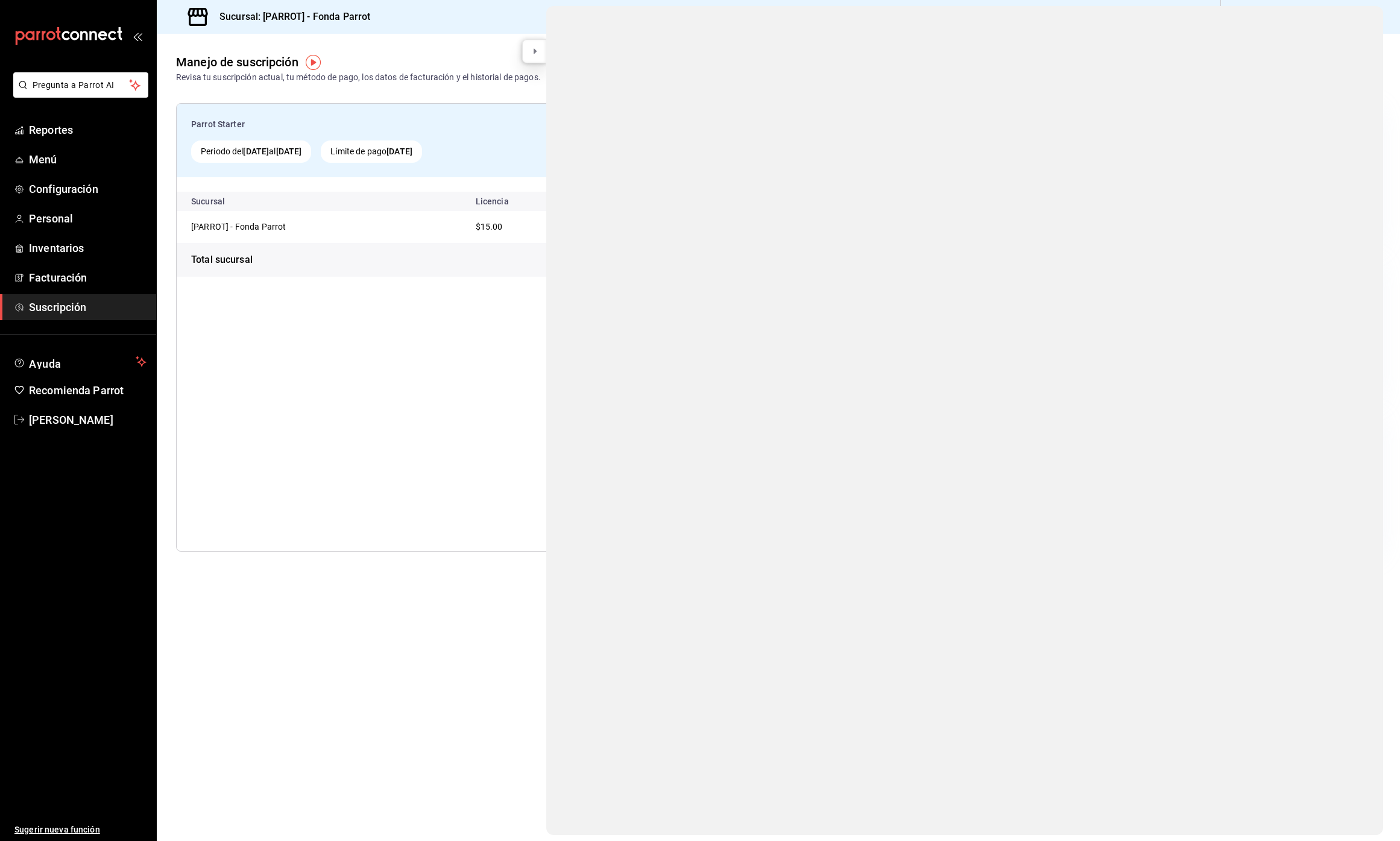
click at [532, 54] on icon at bounding box center [535, 51] width 10 height 6
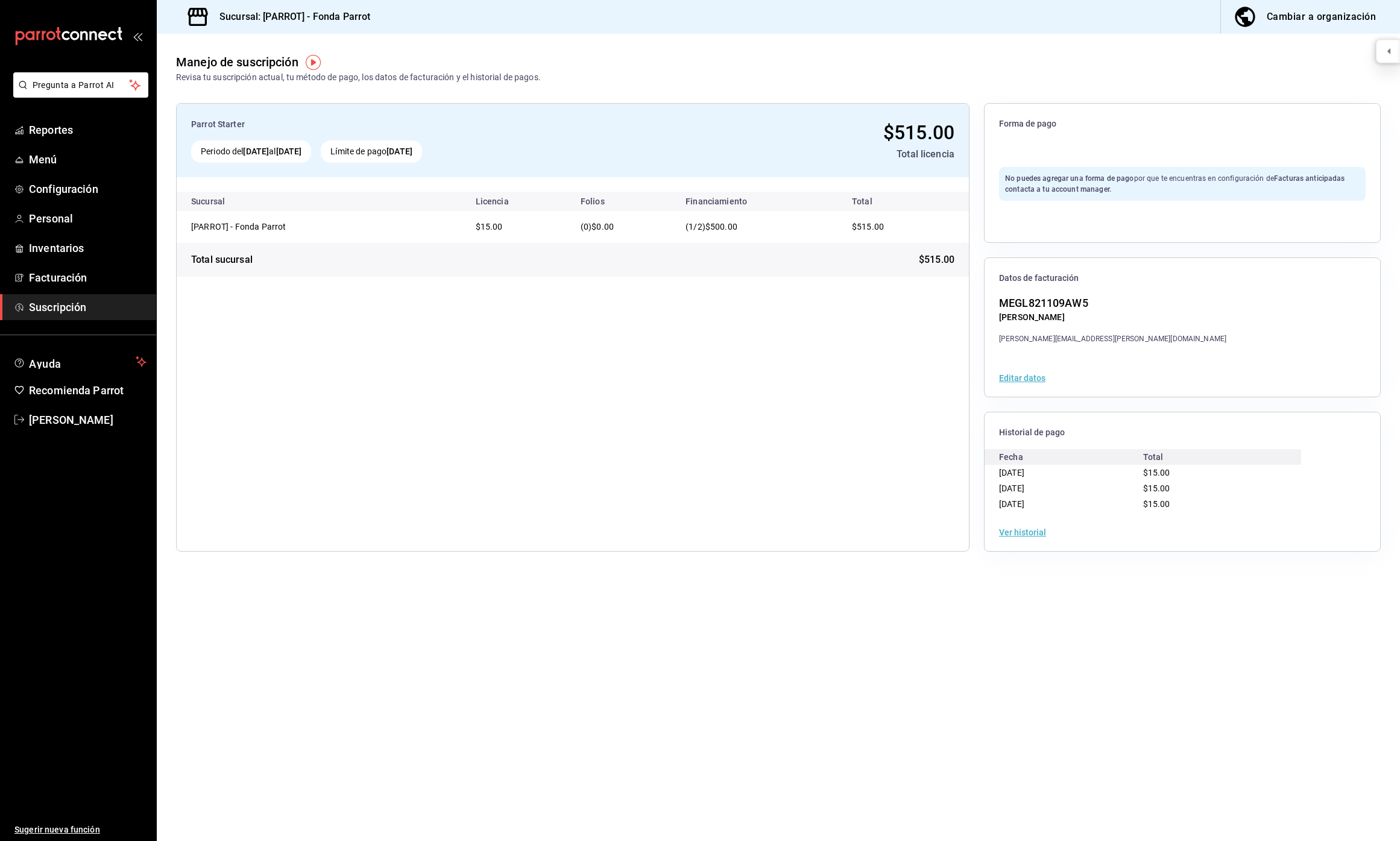
click at [1032, 439] on div "[DATE]" at bounding box center [1071, 473] width 144 height 16
click at [1017, 379] on button "Editar datos" at bounding box center [1022, 378] width 46 height 9
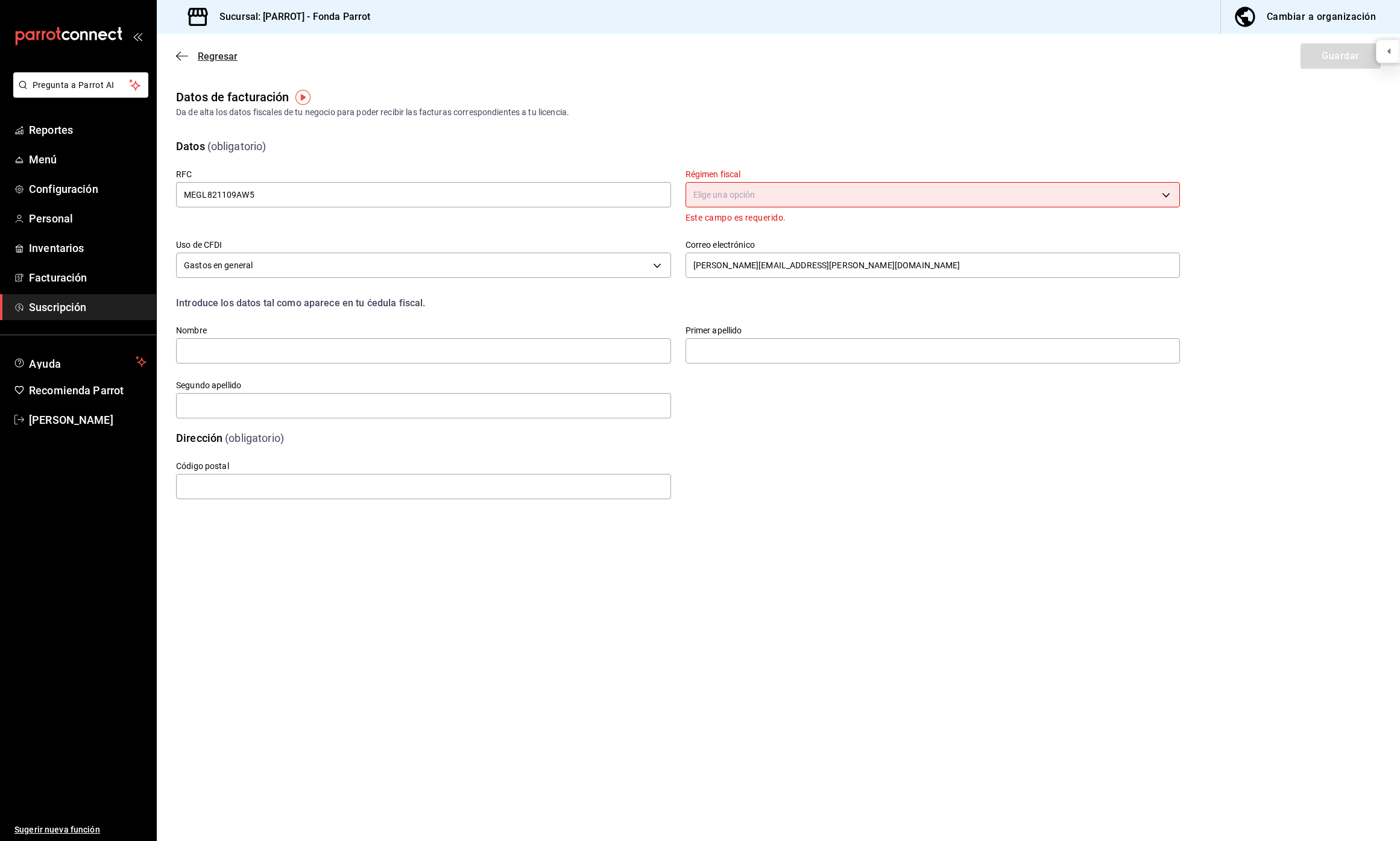
click at [185, 58] on icon "button" at bounding box center [181, 56] width 12 height 11
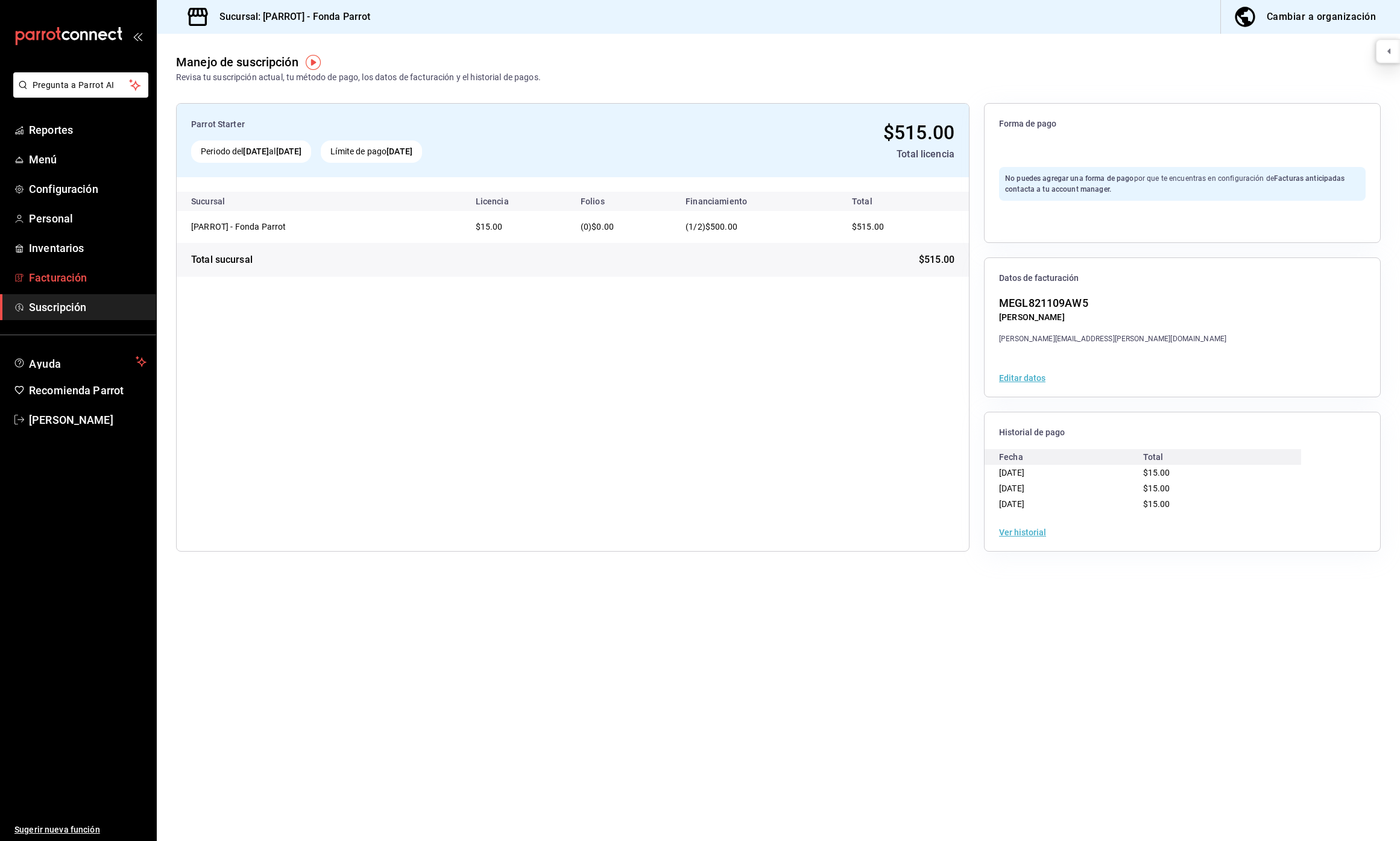
click at [84, 272] on span "Facturación" at bounding box center [87, 277] width 117 height 16
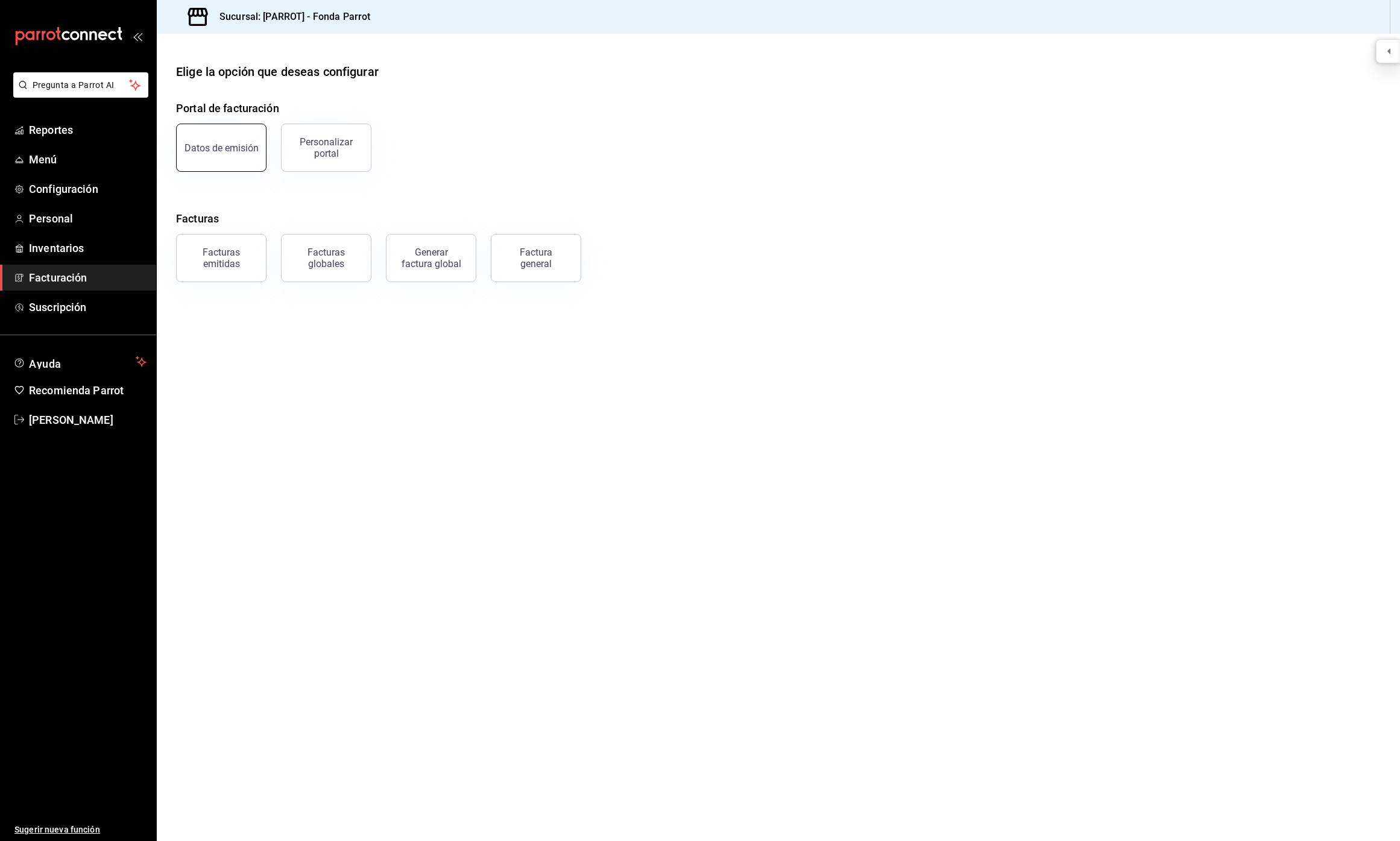
click at [199, 149] on div "Datos de emisión" at bounding box center [221, 148] width 74 height 11
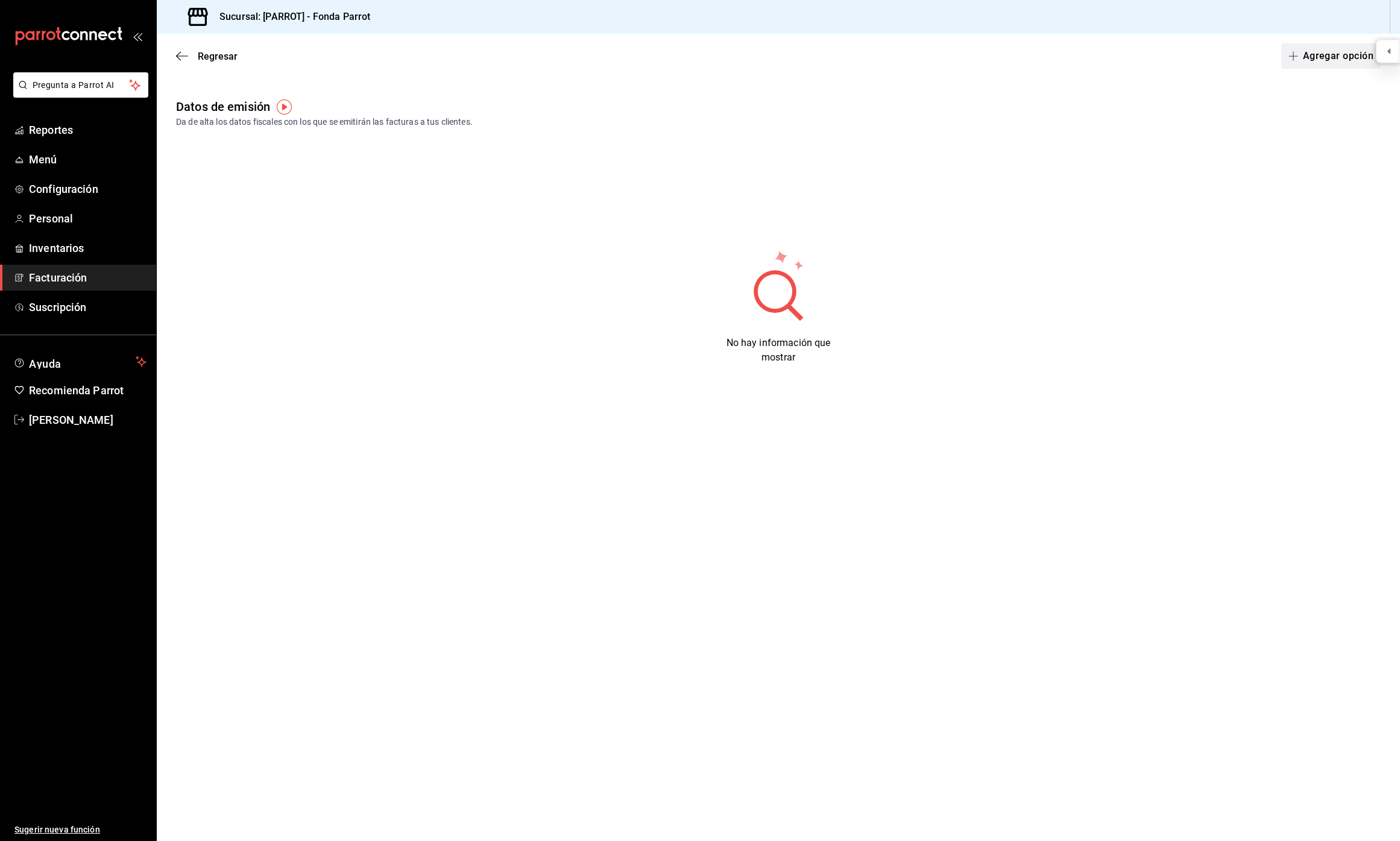
click at [1314, 61] on button "Agregar opción" at bounding box center [1330, 56] width 99 height 26
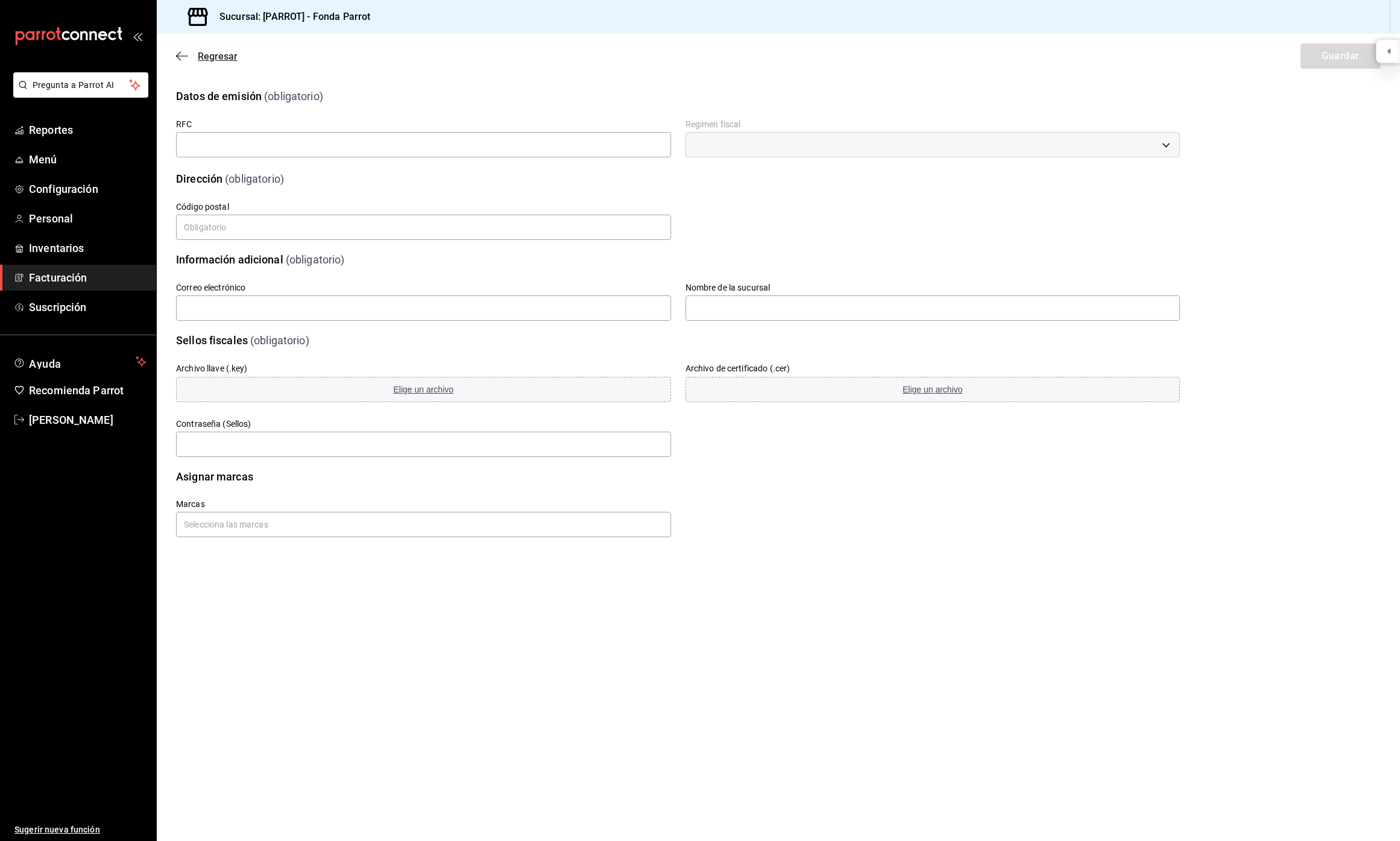
click at [183, 54] on icon "button" at bounding box center [181, 56] width 12 height 11
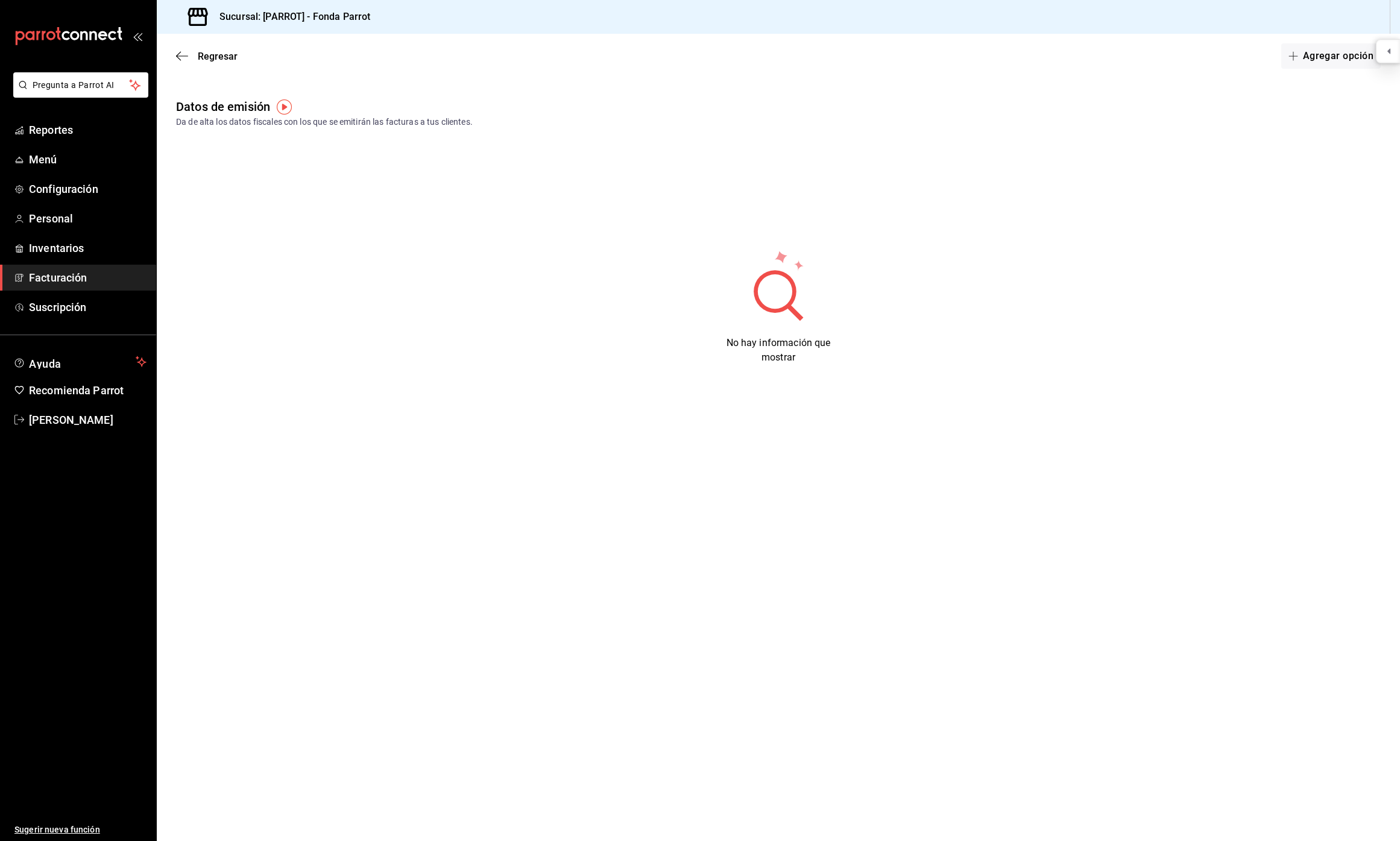
click at [183, 54] on icon "button" at bounding box center [181, 56] width 12 height 11
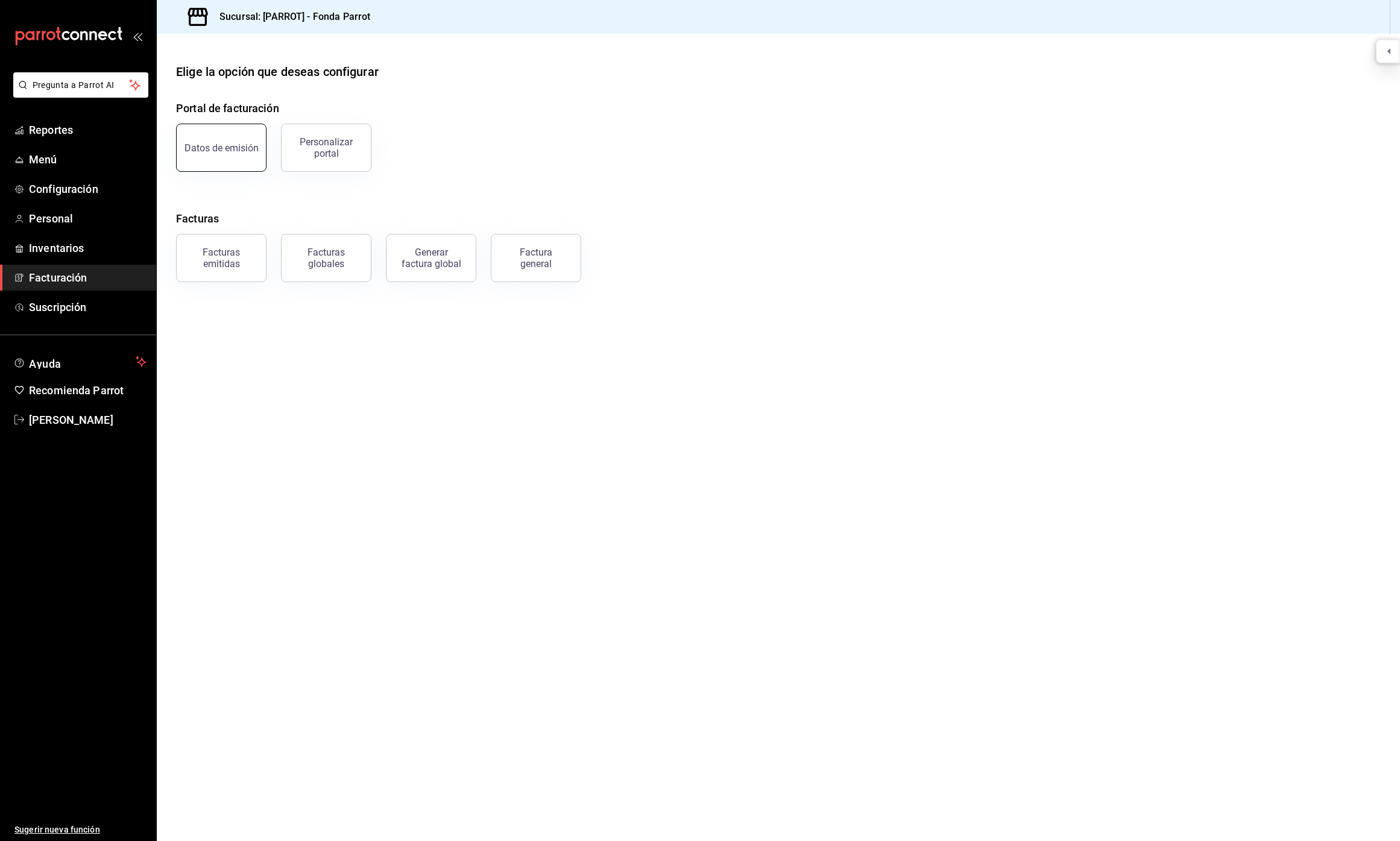
click at [233, 153] on button "Datos de emisión" at bounding box center [221, 148] width 90 height 48
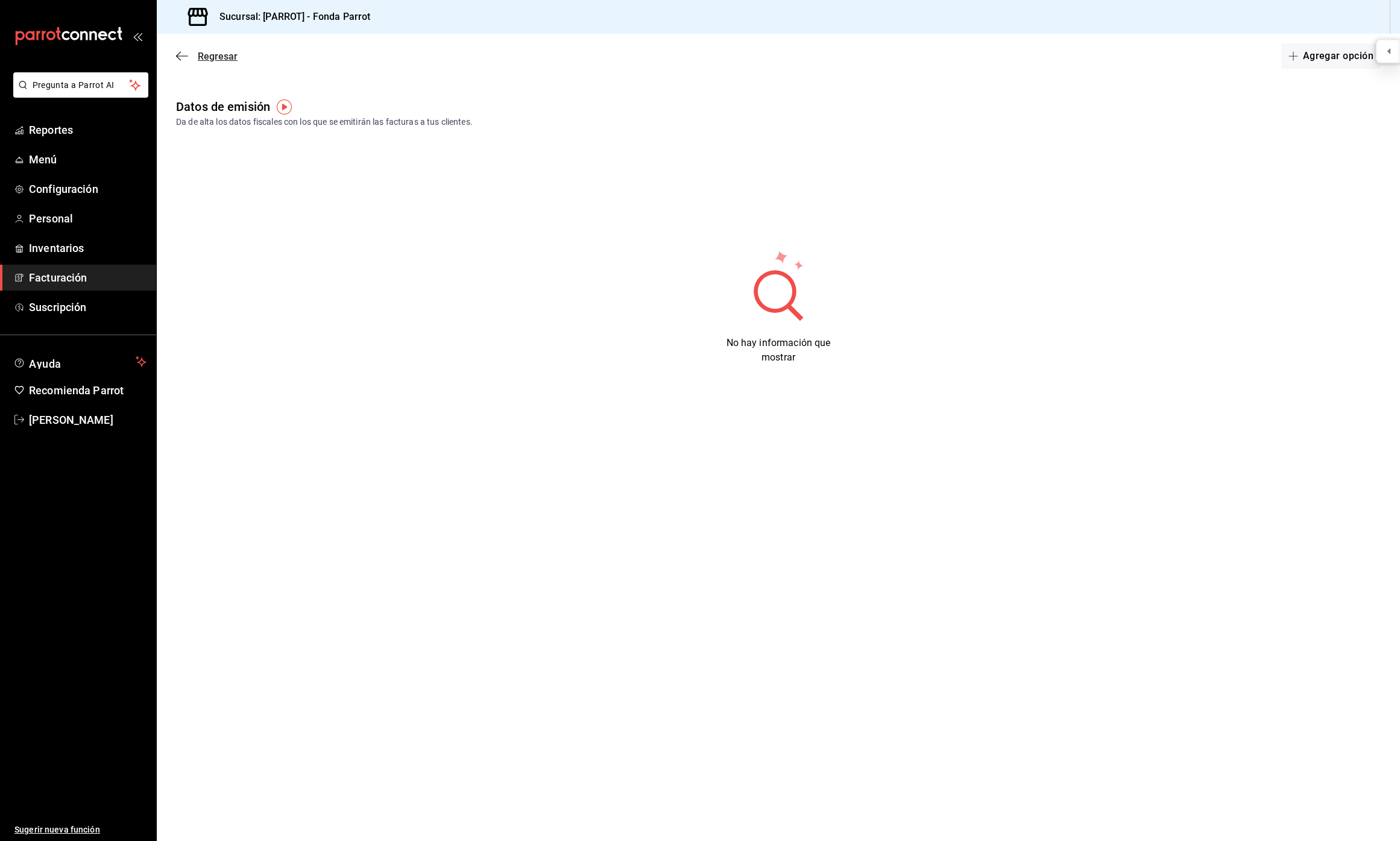
click at [181, 55] on icon "button" at bounding box center [181, 56] width 12 height 11
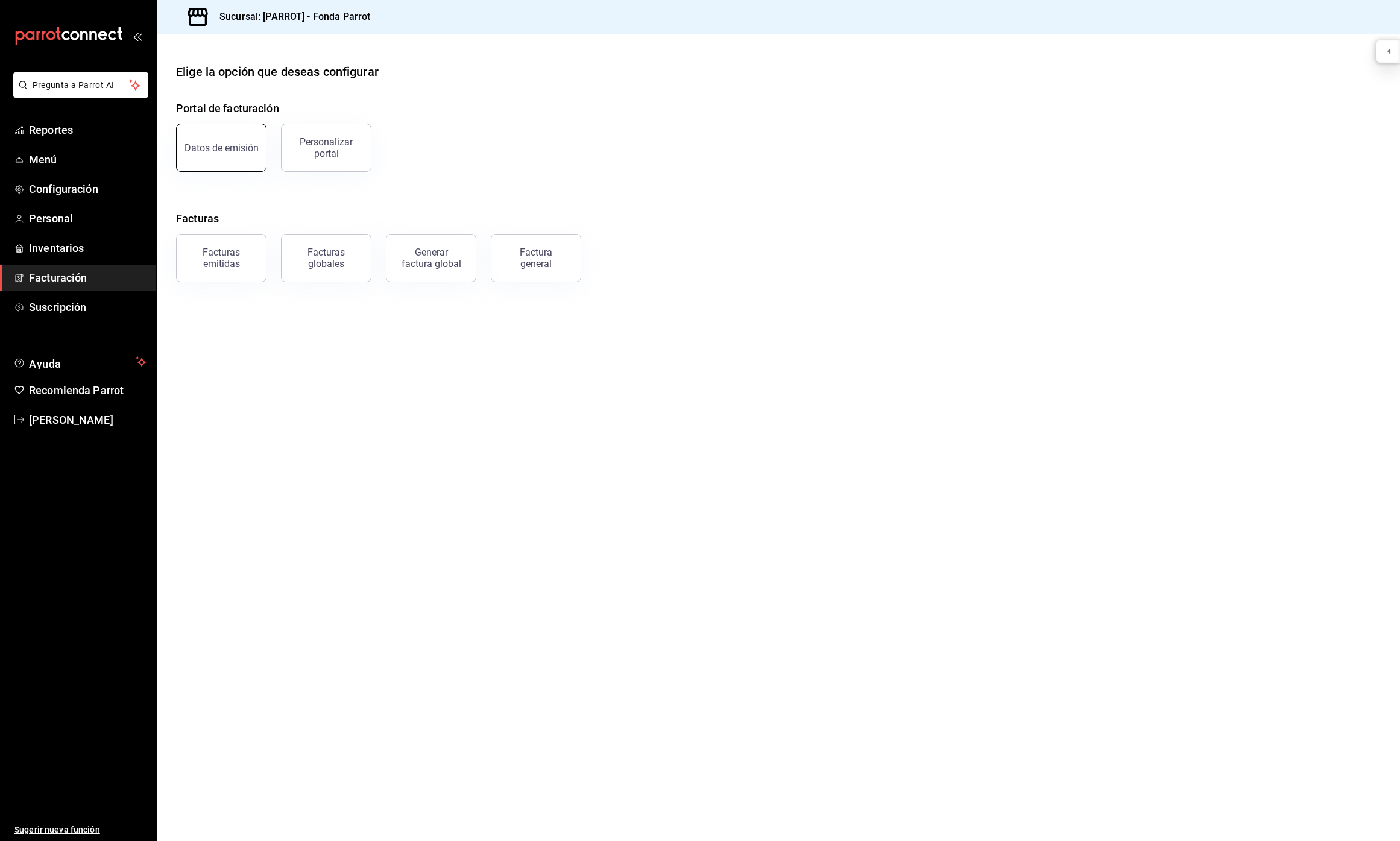
click at [262, 149] on div "Datos de emisión" at bounding box center [213, 141] width 105 height 62
click at [330, 159] on button "Personalizar portal" at bounding box center [326, 148] width 90 height 48
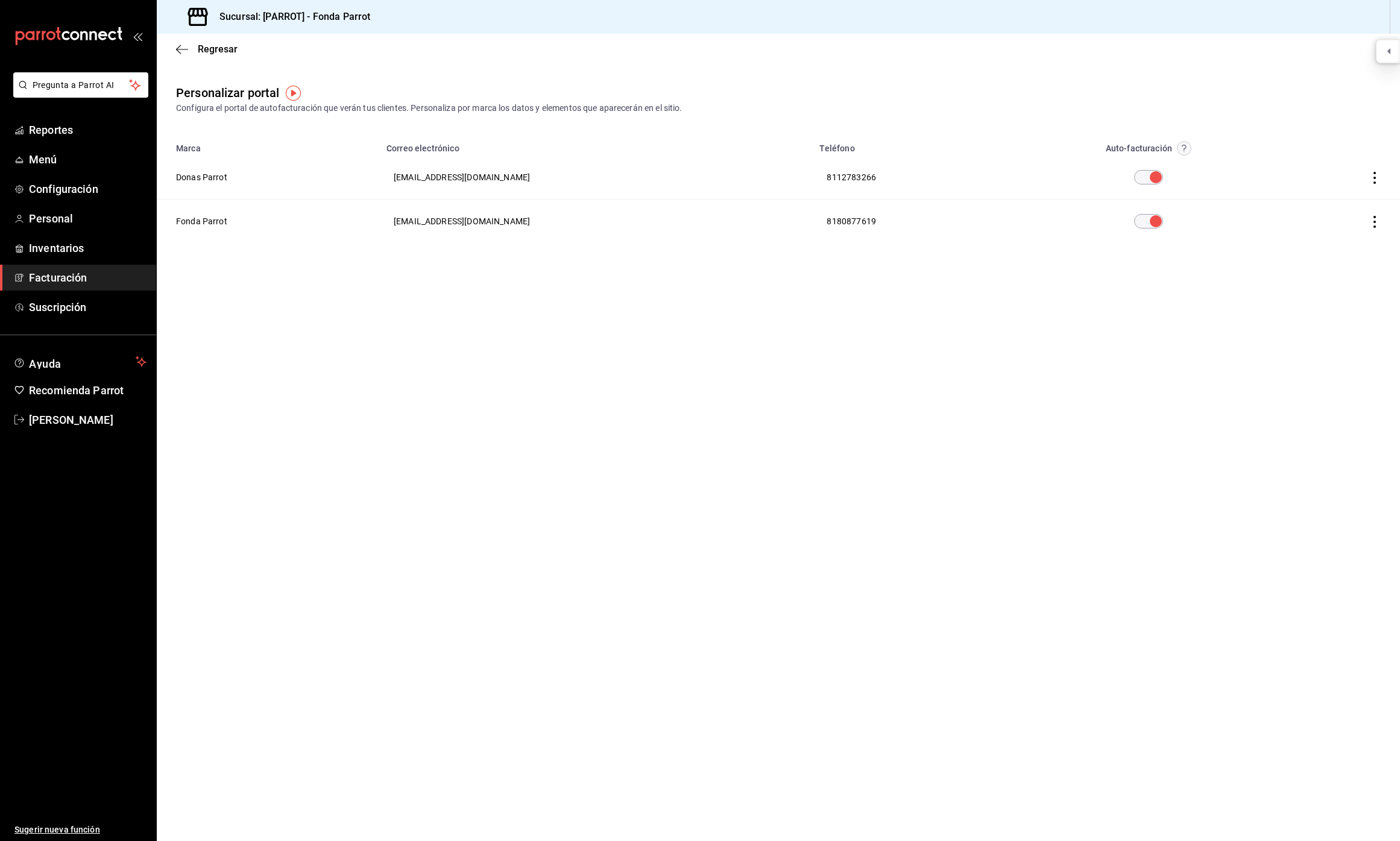
click at [1381, 182] on th at bounding box center [1340, 177] width 120 height 44
click at [1377, 179] on icon "button" at bounding box center [1374, 177] width 12 height 12
click at [1243, 291] on div at bounding box center [700, 420] width 1400 height 841
click at [198, 50] on span "Regresar" at bounding box center [217, 49] width 40 height 11
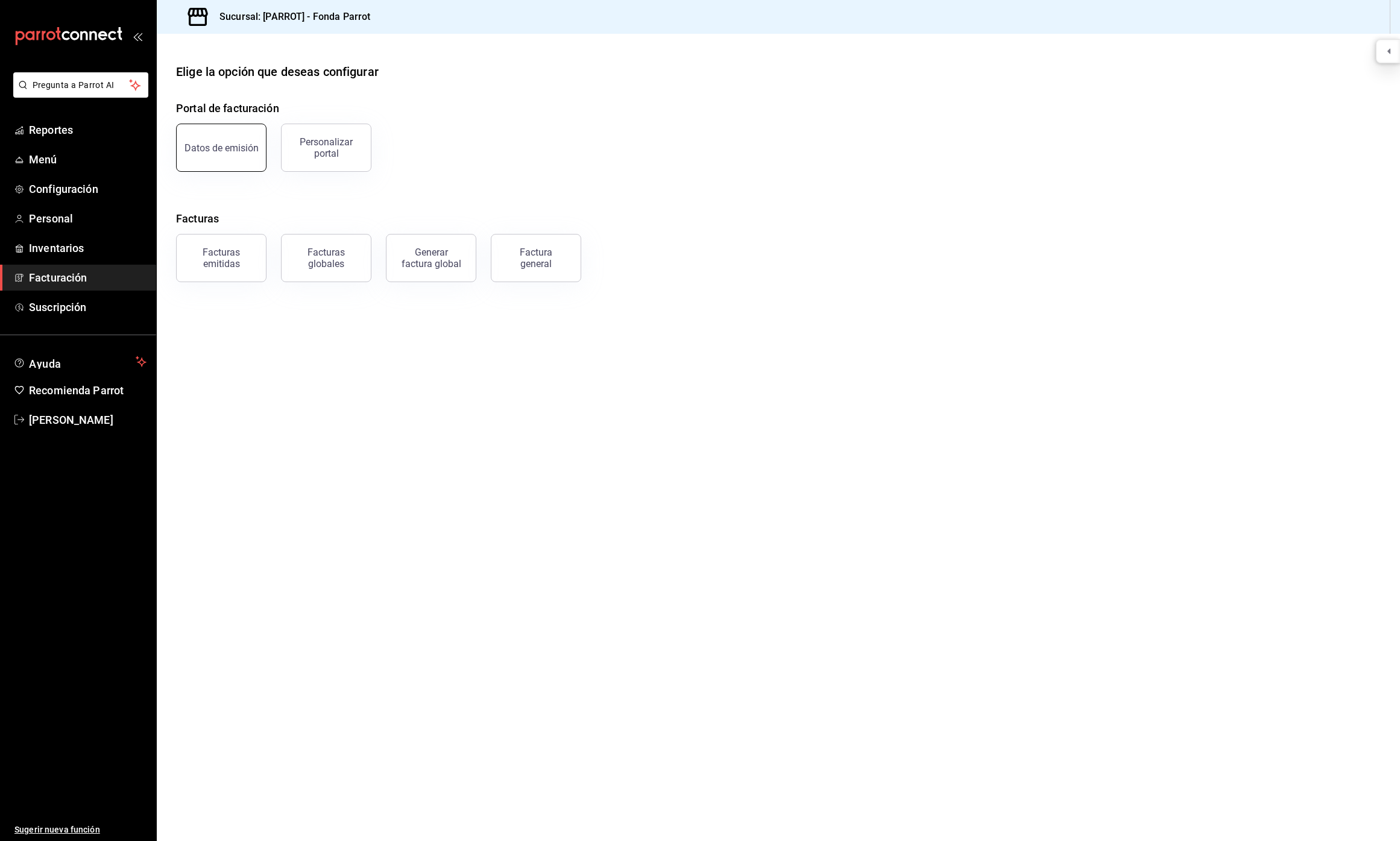
click at [249, 150] on div "Datos de emisión" at bounding box center [221, 148] width 74 height 11
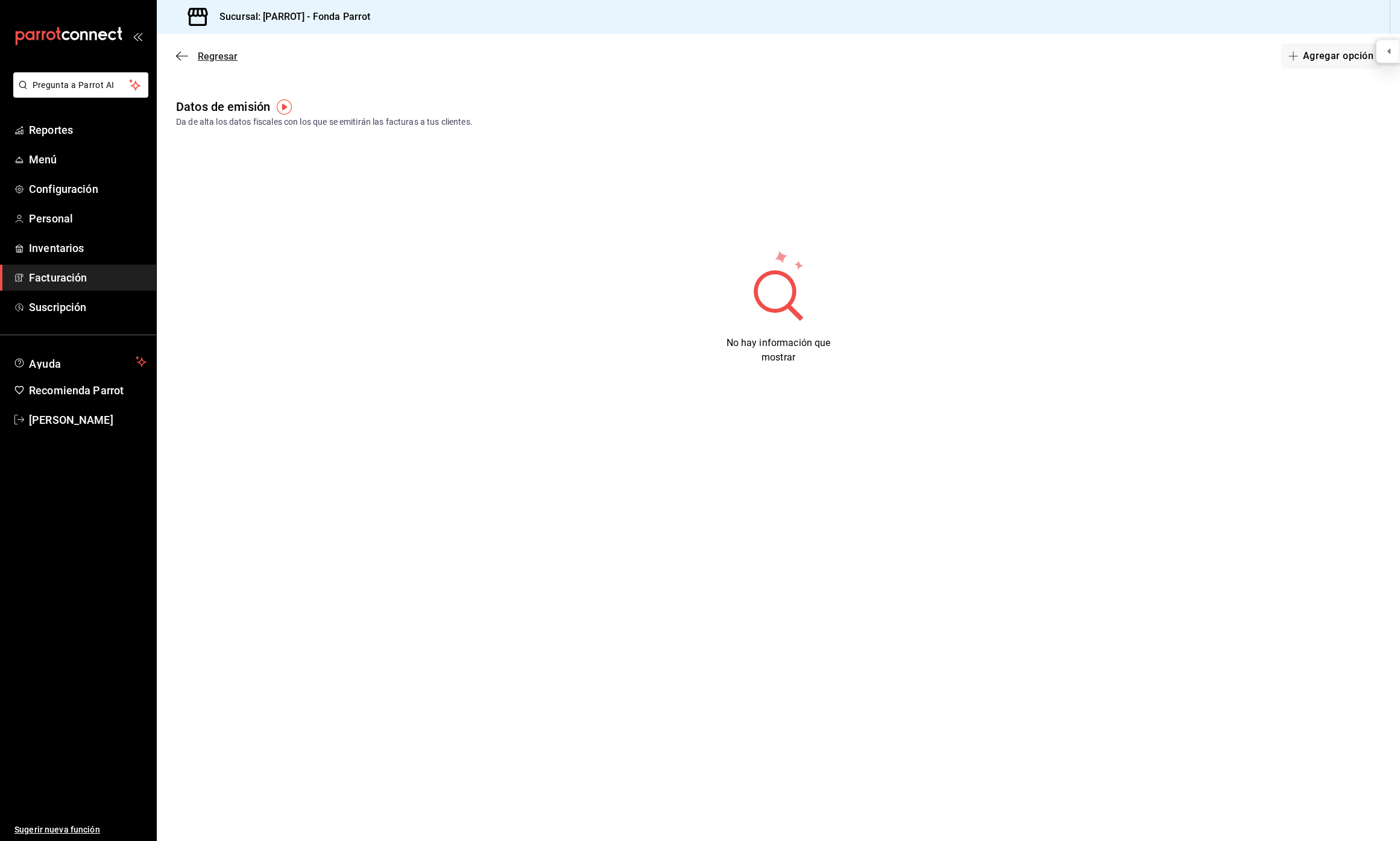
click at [205, 61] on span "Regresar" at bounding box center [217, 56] width 40 height 11
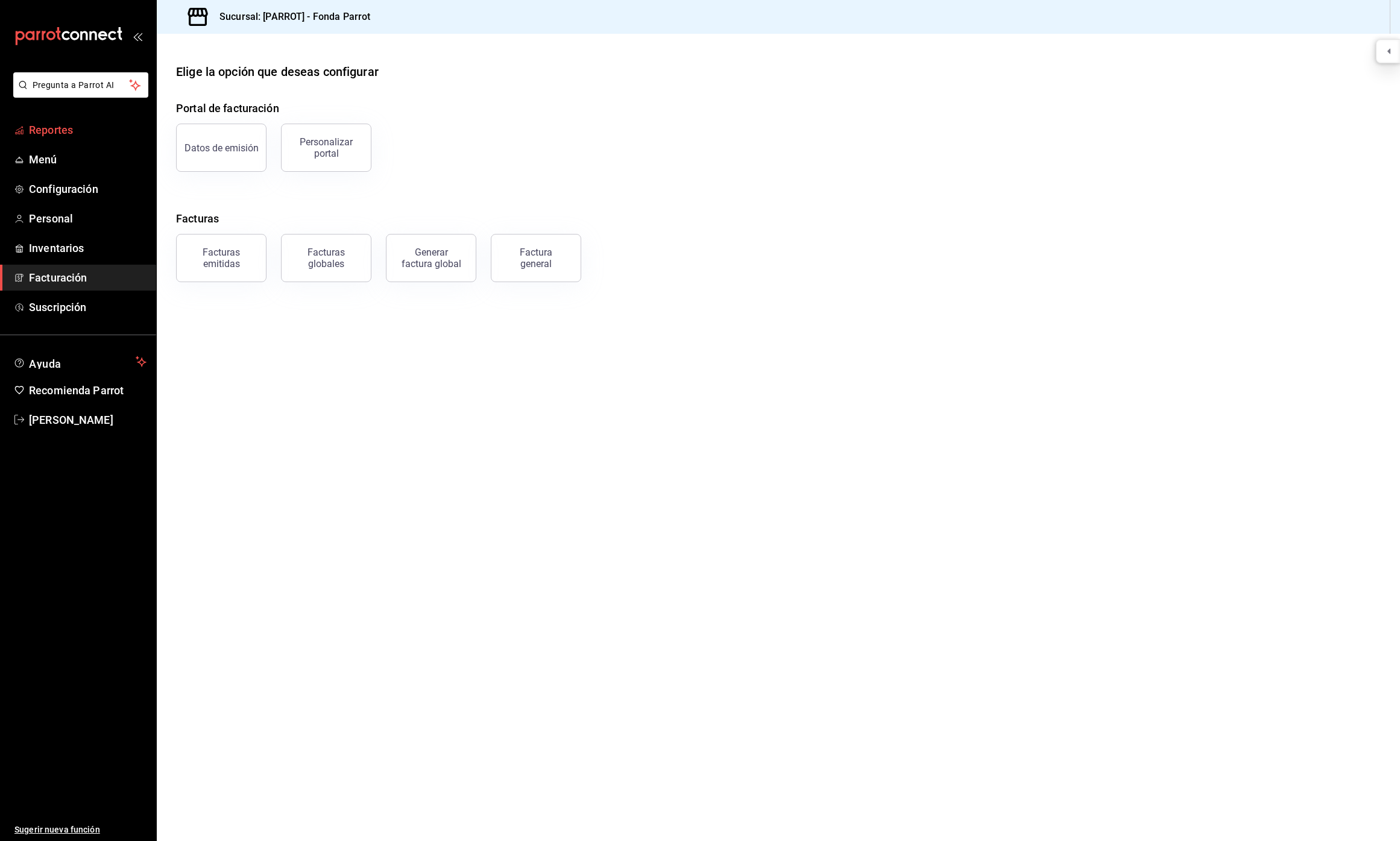
click at [78, 134] on span "Reportes" at bounding box center [87, 129] width 117 height 16
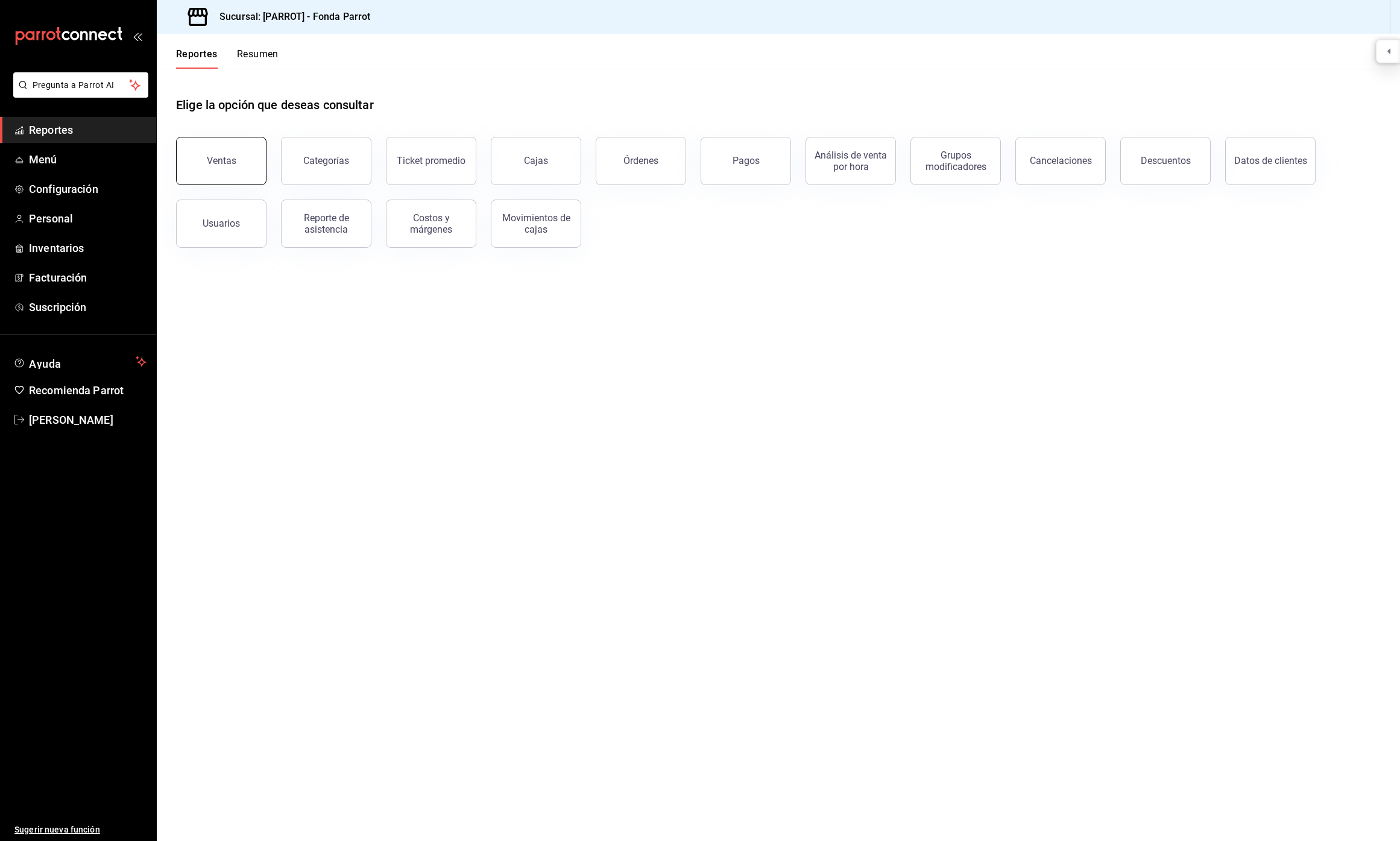
click at [250, 153] on button "Ventas" at bounding box center [221, 161] width 90 height 48
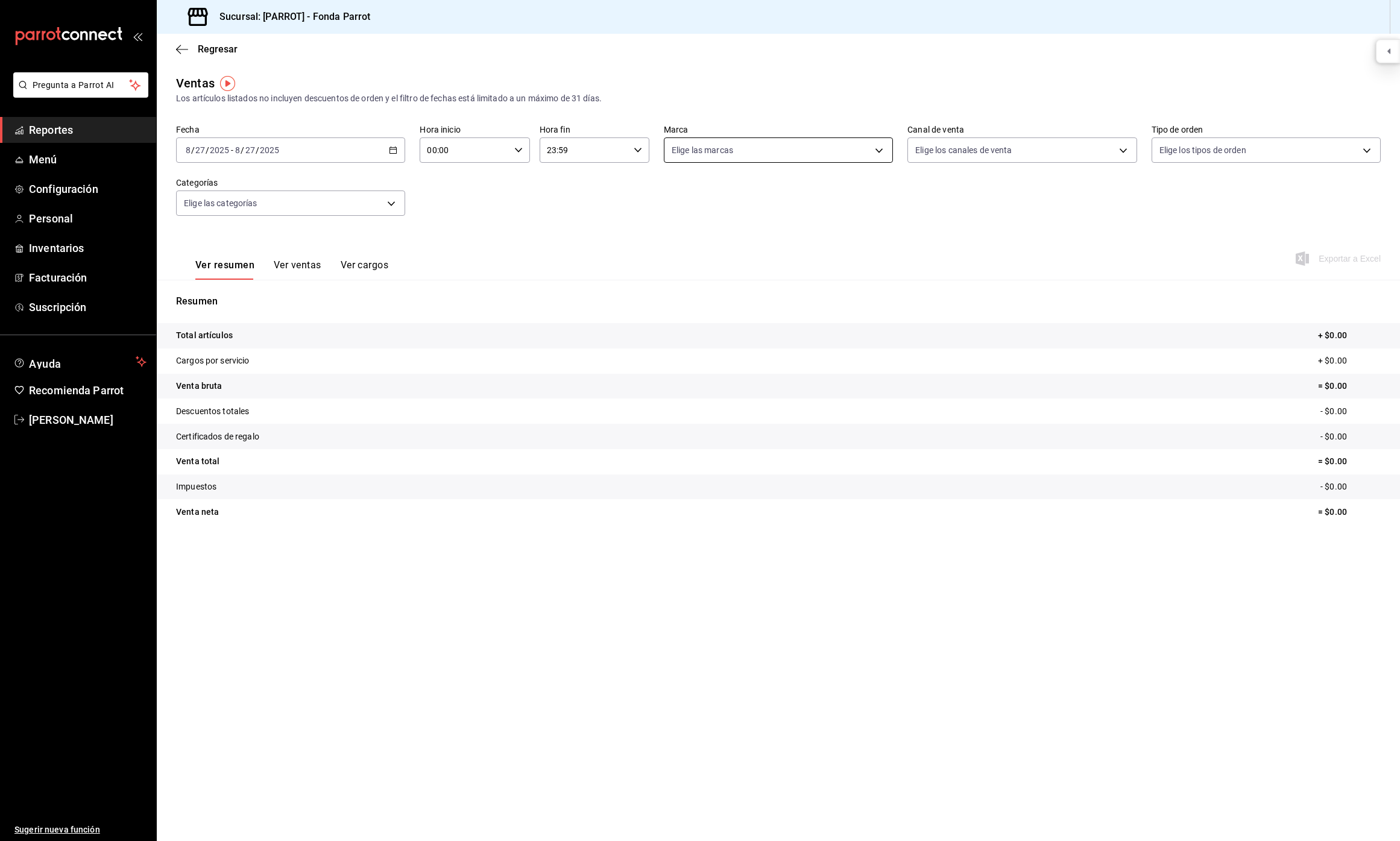
click at [756, 149] on body "Pregunta a Parrot AI Reportes Menú Configuración Personal Inventarios Facturaci…" at bounding box center [700, 420] width 1400 height 841
click at [756, 149] on div at bounding box center [700, 420] width 1400 height 841
click at [972, 161] on body "Pregunta a Parrot AI Reportes Menú Configuración Personal Inventarios Facturaci…" at bounding box center [700, 420] width 1400 height 841
click at [1222, 160] on div at bounding box center [700, 420] width 1400 height 841
click at [1222, 156] on body "Pregunta a Parrot AI Reportes Menú Configuración Personal Inventarios Facturaci…" at bounding box center [700, 420] width 1400 height 841
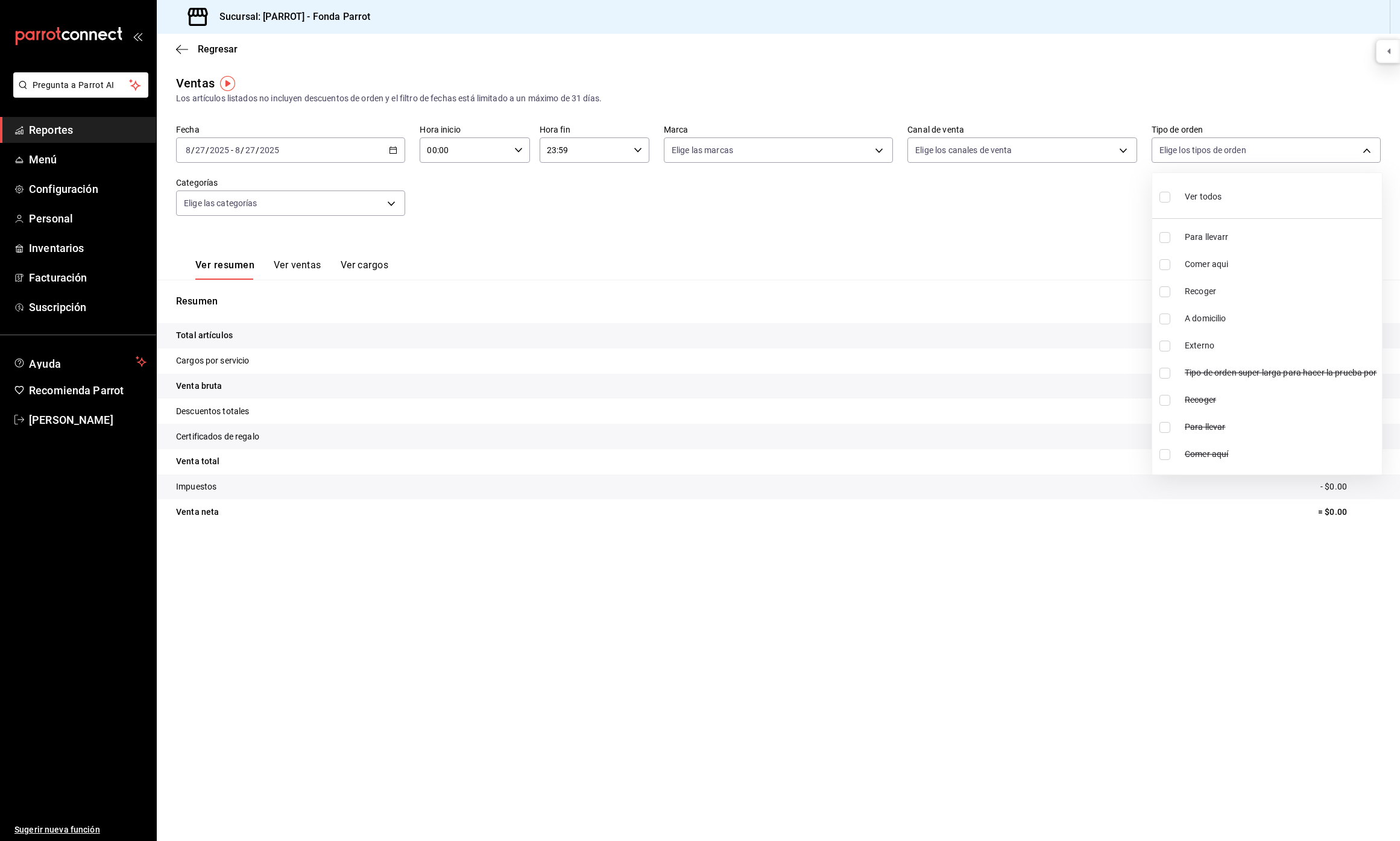
click at [731, 190] on div at bounding box center [700, 420] width 1400 height 841
click at [492, 154] on input "00:00" at bounding box center [464, 150] width 89 height 24
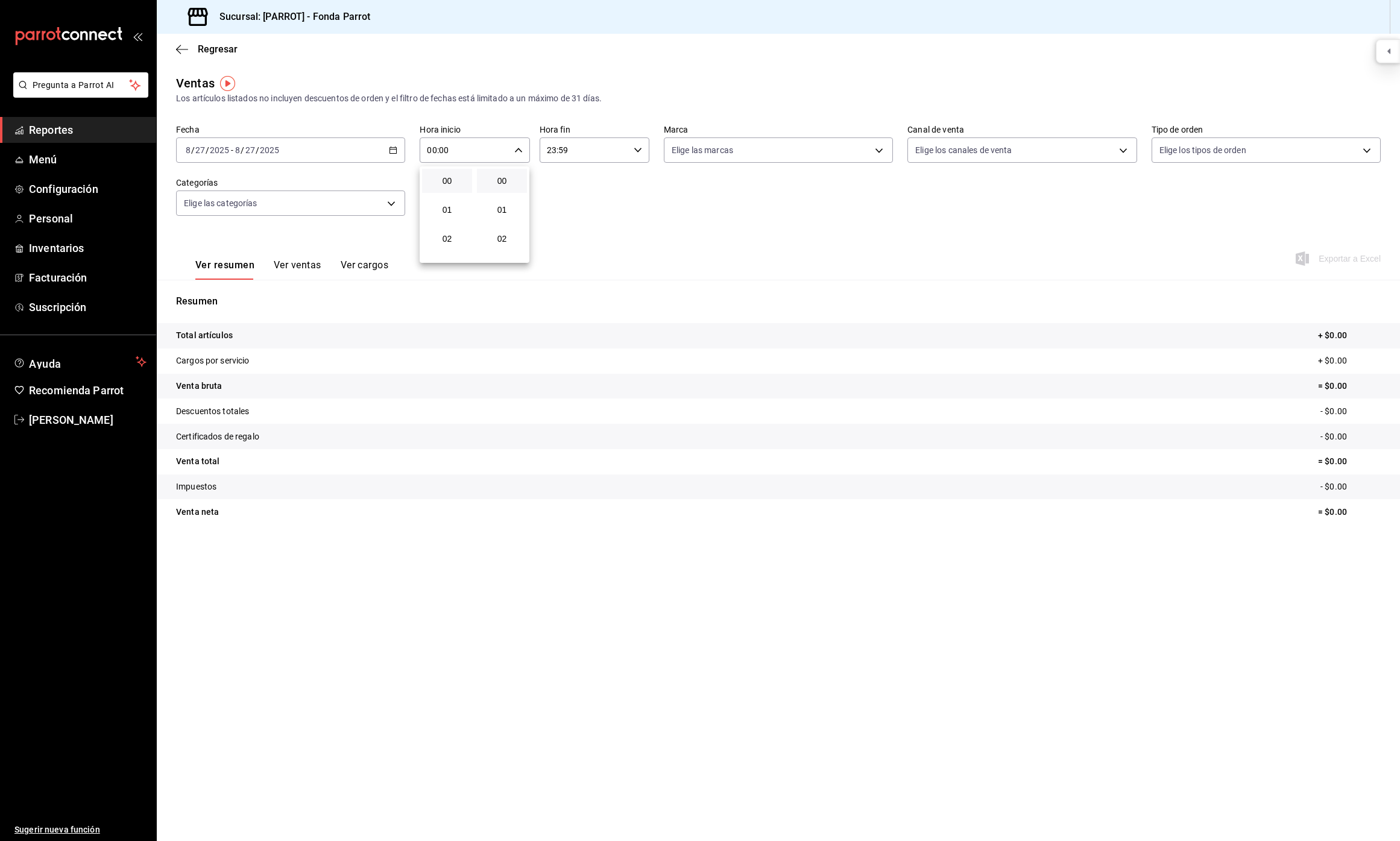
click at [613, 148] on div at bounding box center [700, 420] width 1400 height 841
click at [613, 148] on input "23:59" at bounding box center [584, 150] width 89 height 24
click at [733, 236] on div at bounding box center [700, 420] width 1400 height 841
click at [395, 150] on icon "button" at bounding box center [393, 150] width 9 height 9
